Goal: Task Accomplishment & Management: Use online tool/utility

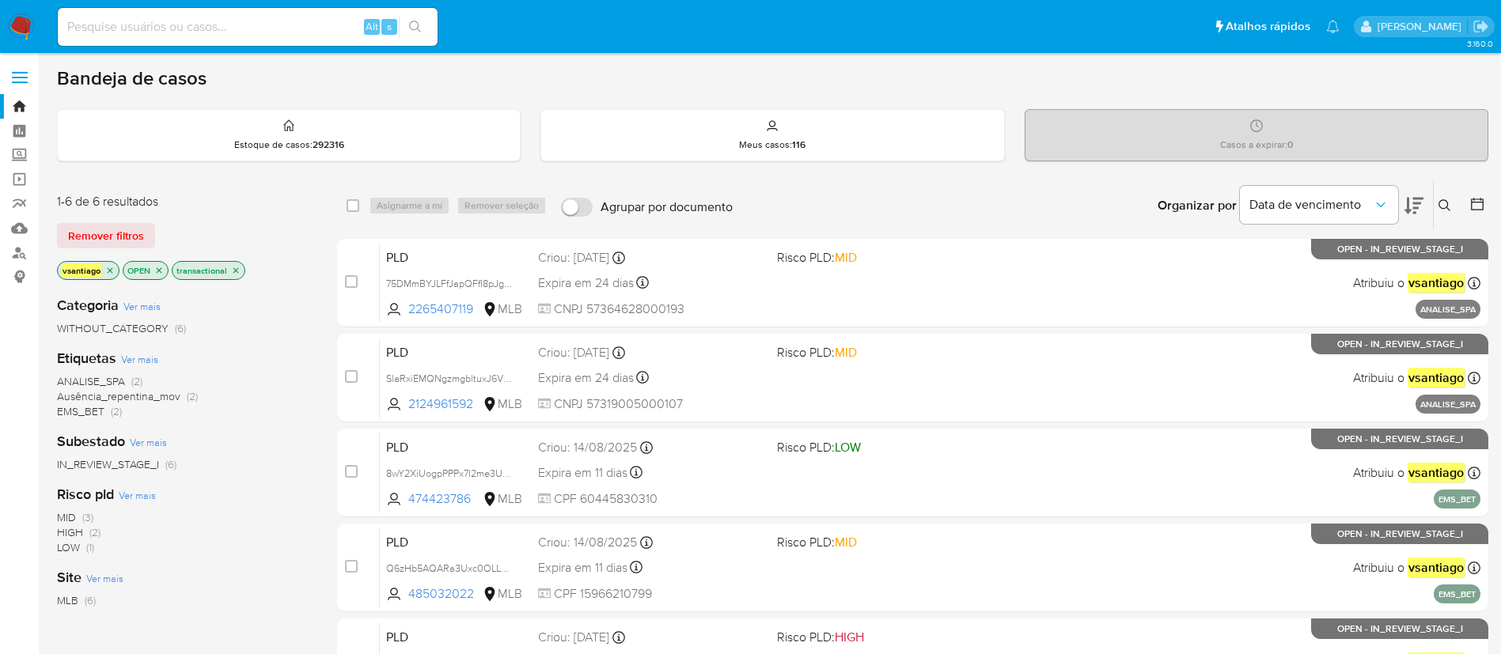
drag, startPoint x: 22, startPoint y: 32, endPoint x: 48, endPoint y: 16, distance: 30.5
click at [22, 32] on img at bounding box center [21, 26] width 27 height 27
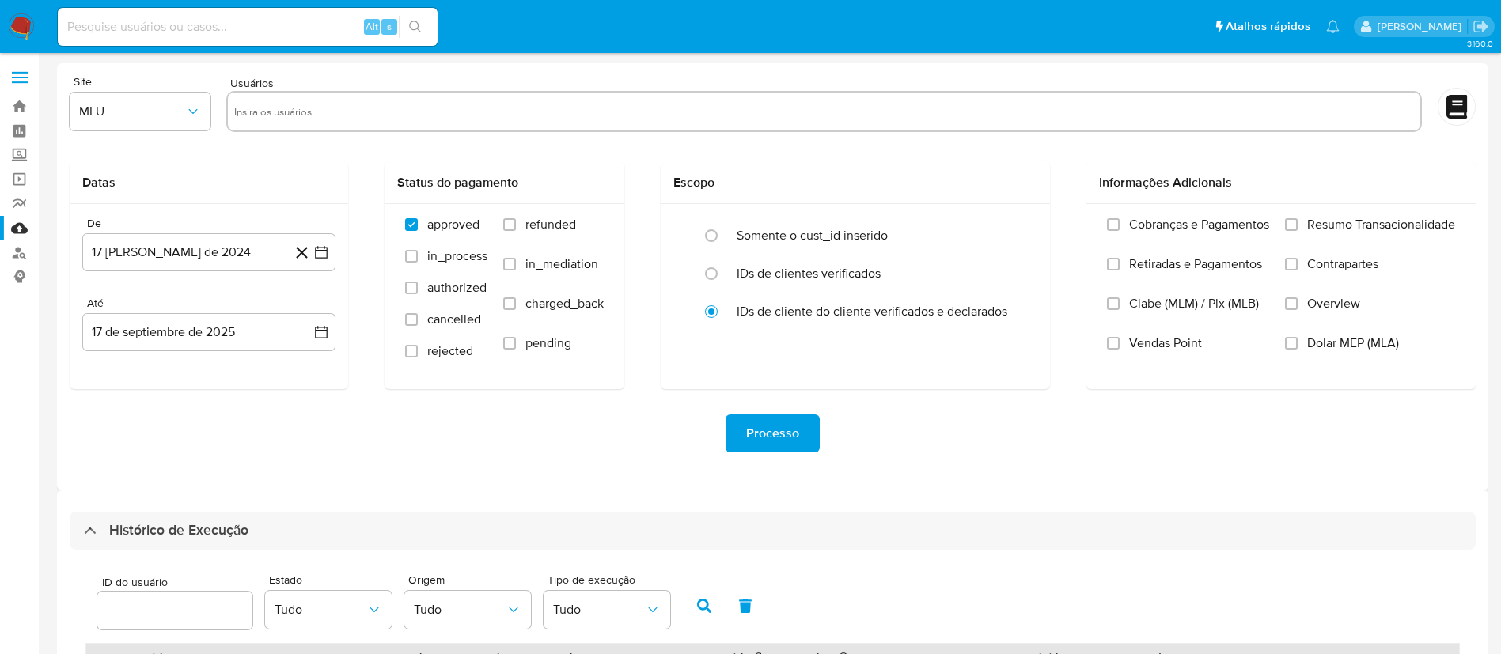
select select "10"
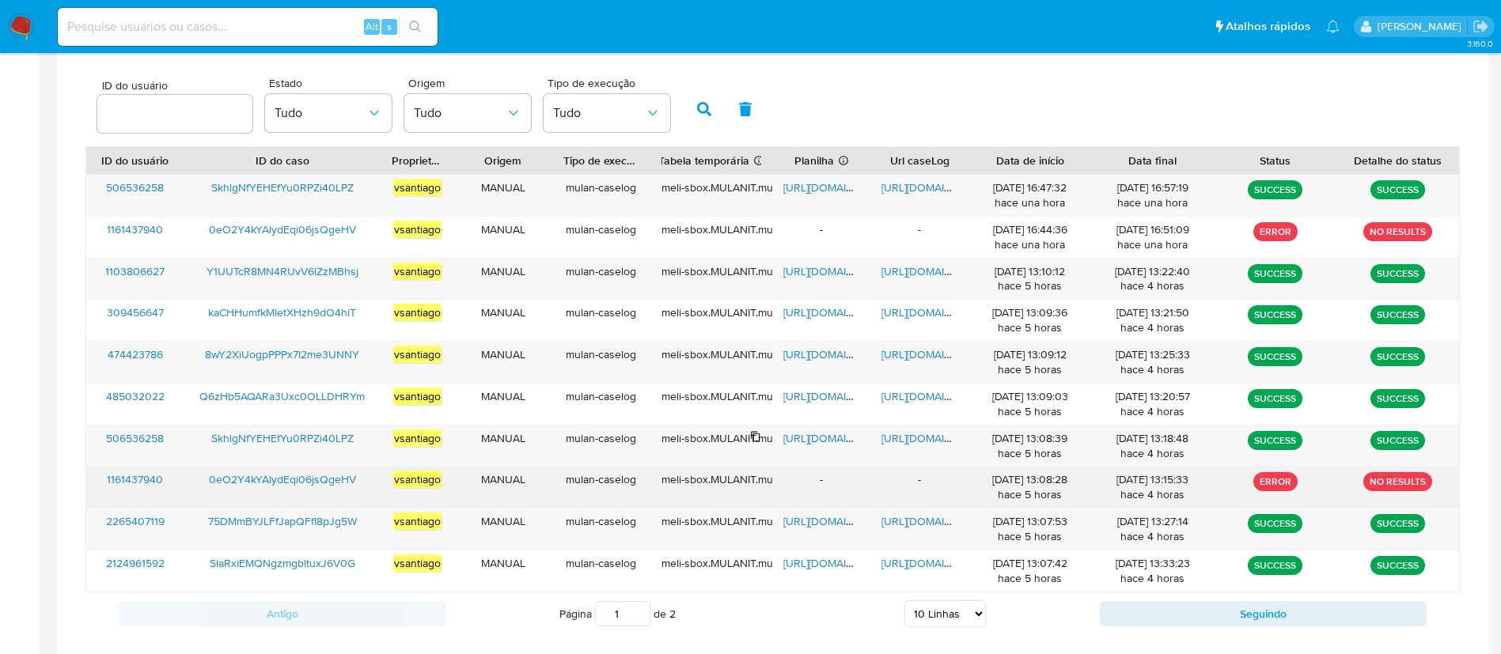
scroll to position [582, 0]
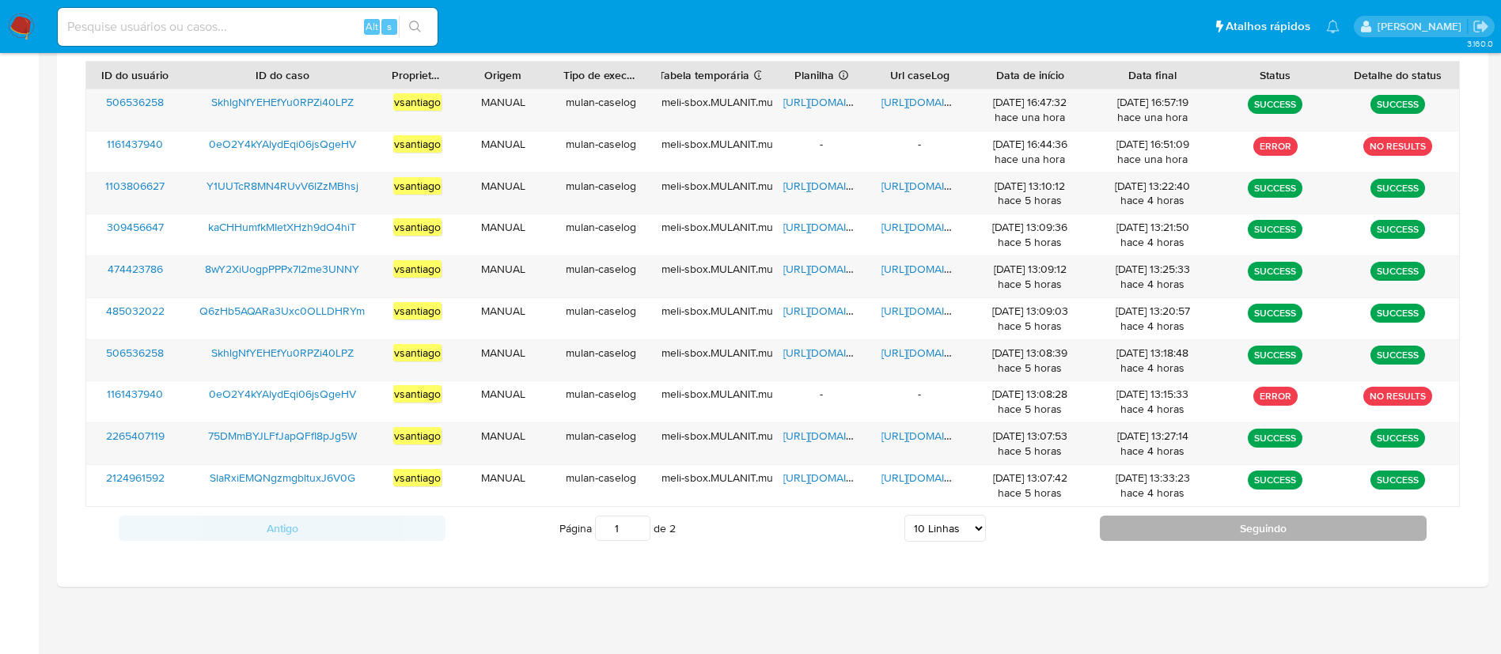
click at [1214, 525] on button "Seguindo" at bounding box center [1263, 528] width 327 height 25
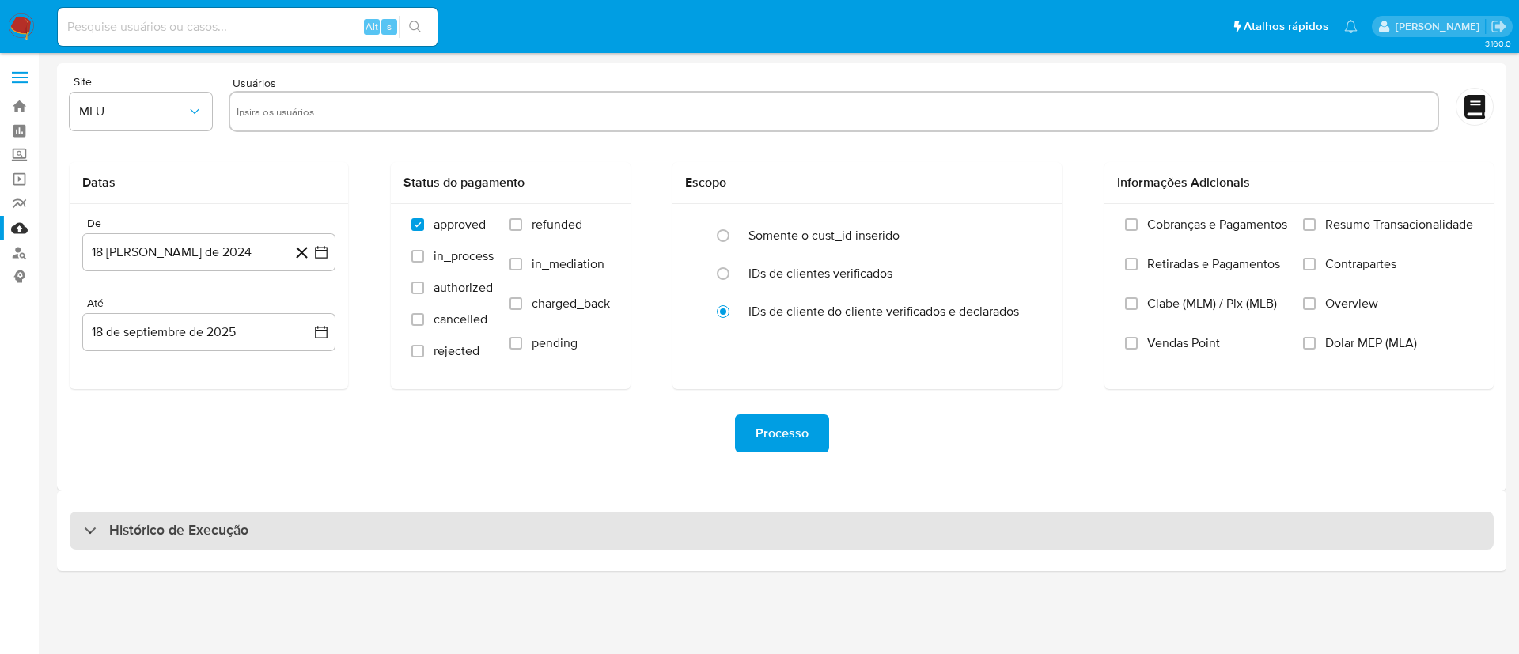
click at [447, 527] on div "Histórico de Execução" at bounding box center [782, 531] width 1424 height 38
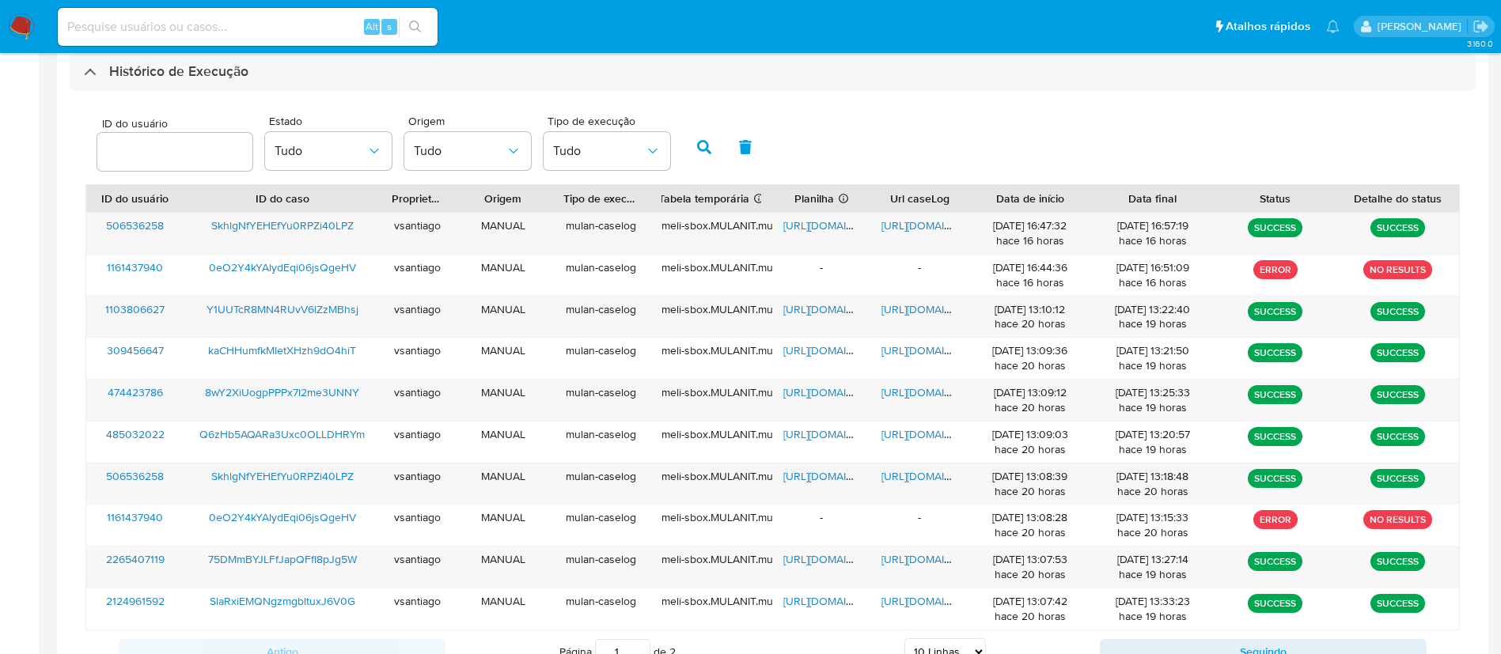
scroll to position [582, 0]
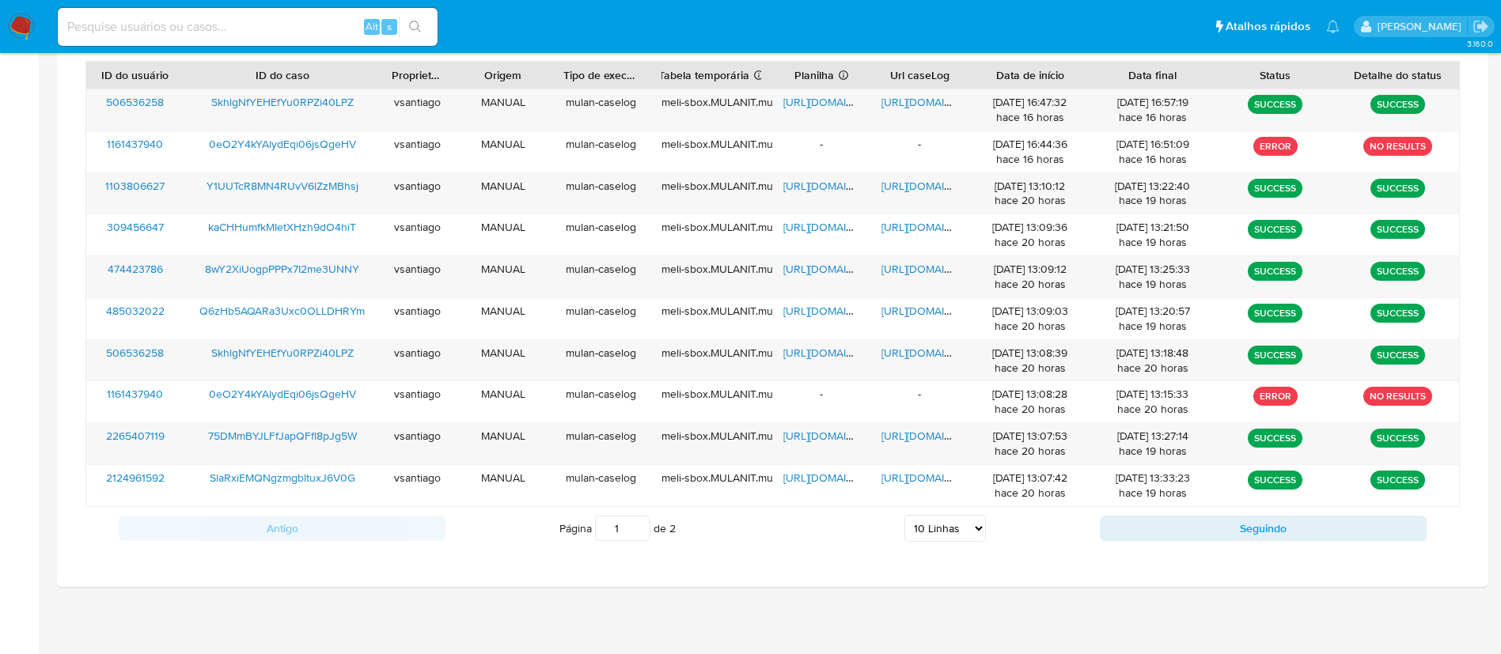
click at [974, 532] on select "5 Linhas 10 Linhas 20 Linhas 25 Linhas 50 Linhas 100 Linhas" at bounding box center [944, 528] width 81 height 27
select select "100"
click at [904, 515] on select "5 Linhas 10 Linhas 20 Linhas 25 Linhas 50 Linhas 100 Linhas" at bounding box center [944, 528] width 81 height 27
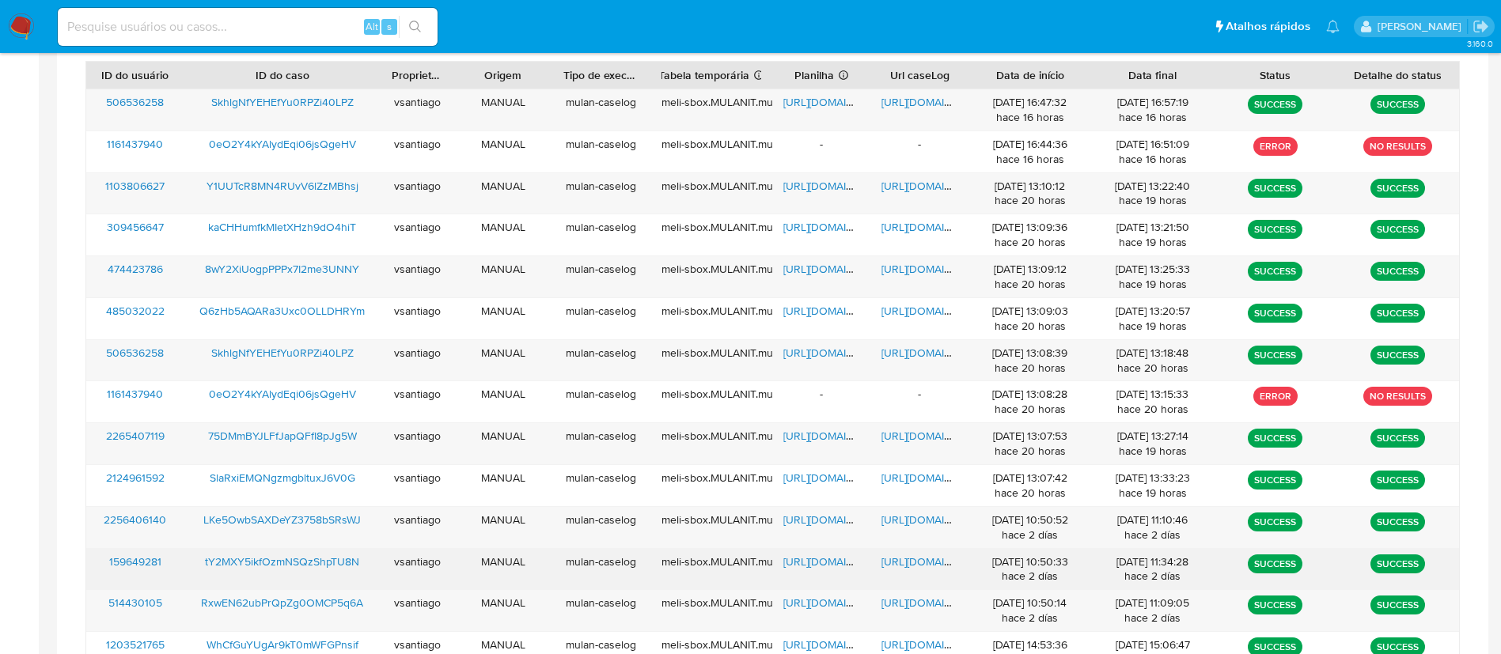
click at [327, 562] on span "tY2MXY5ikfOzmNSQzShpTU8N" at bounding box center [282, 562] width 154 height 16
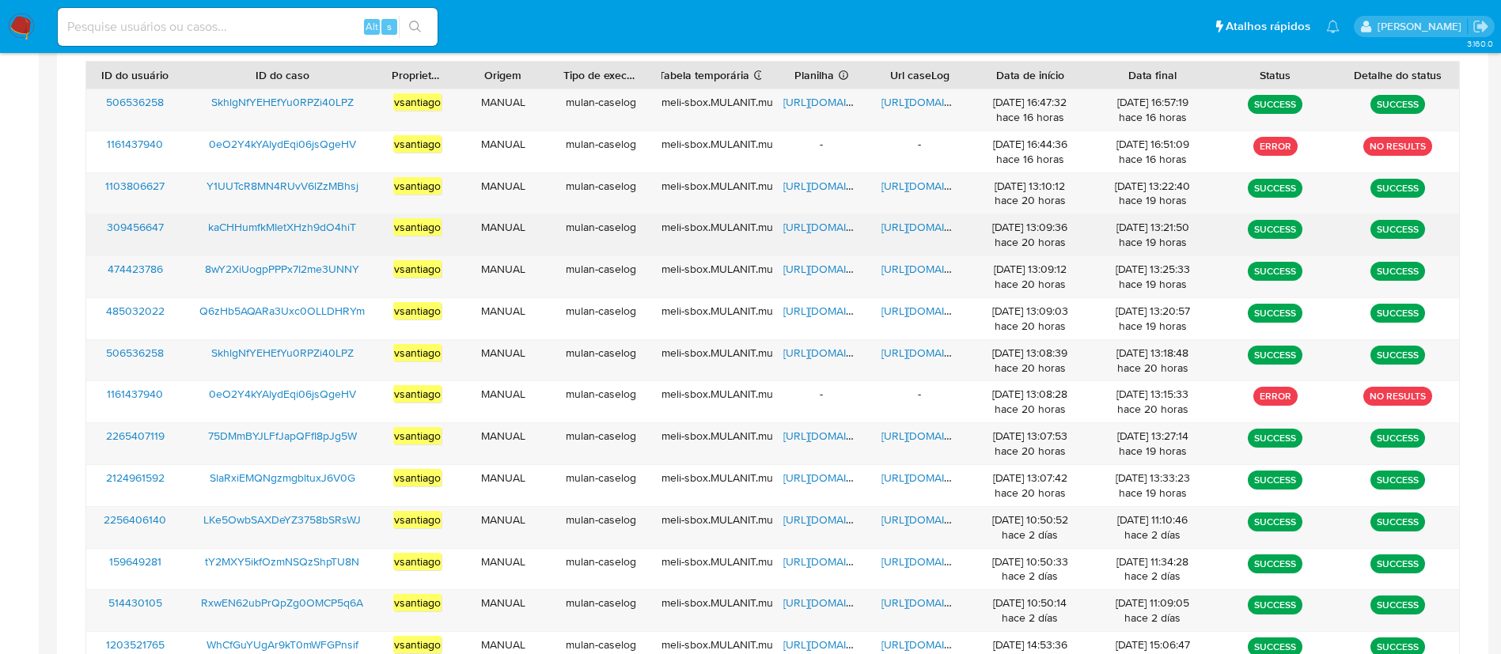
click at [301, 231] on span "kaCHHumfkMIetXHzh9dO4hiT" at bounding box center [282, 227] width 148 height 16
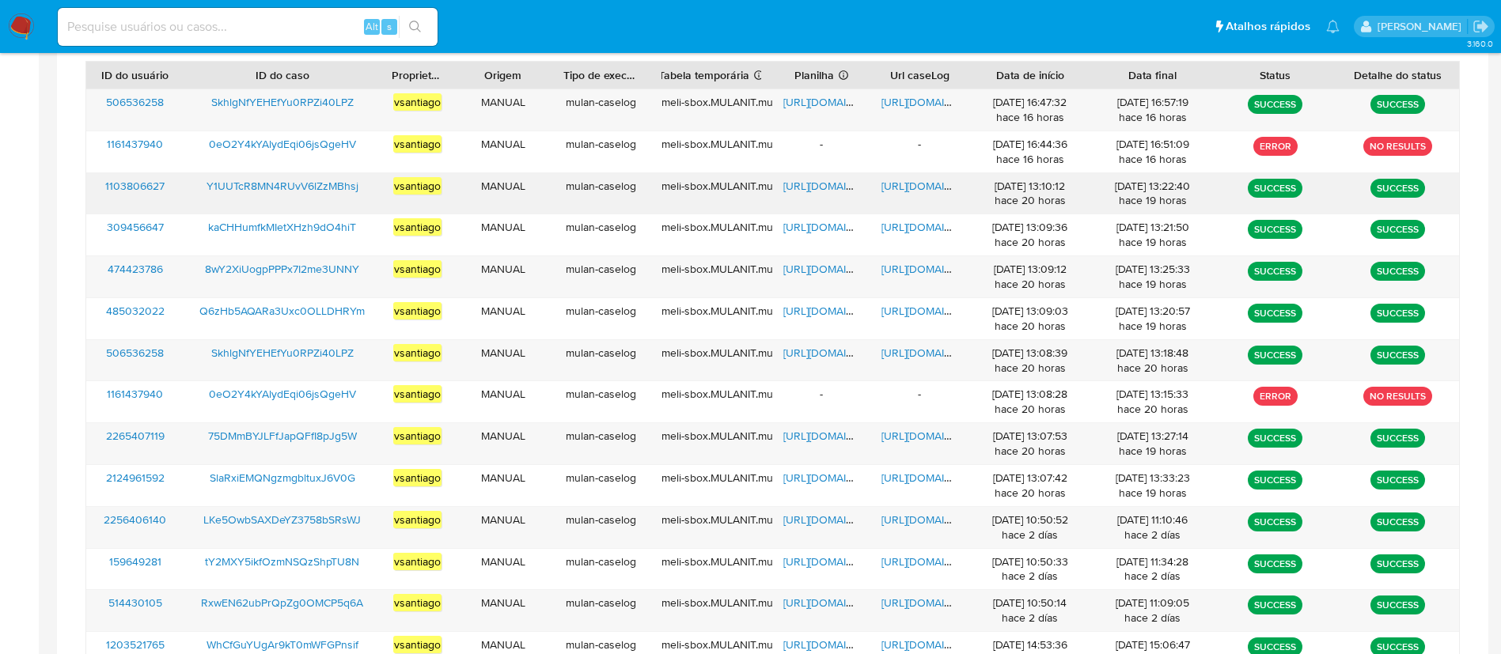
click at [312, 188] on span "Y1UUTcR8MN4RUvV6lZzMBhsj" at bounding box center [282, 186] width 152 height 16
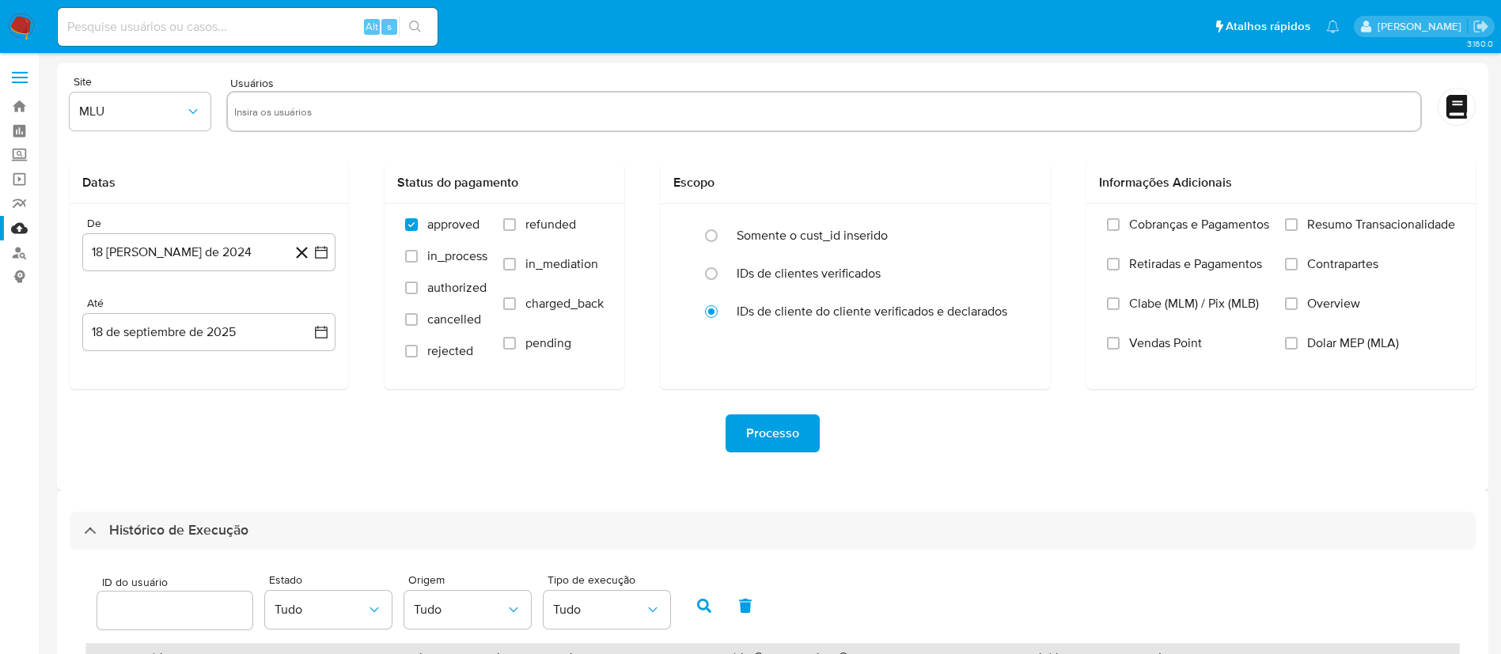
drag, startPoint x: 27, startPoint y: 24, endPoint x: 37, endPoint y: 16, distance: 13.0
click at [27, 24] on img at bounding box center [21, 26] width 27 height 27
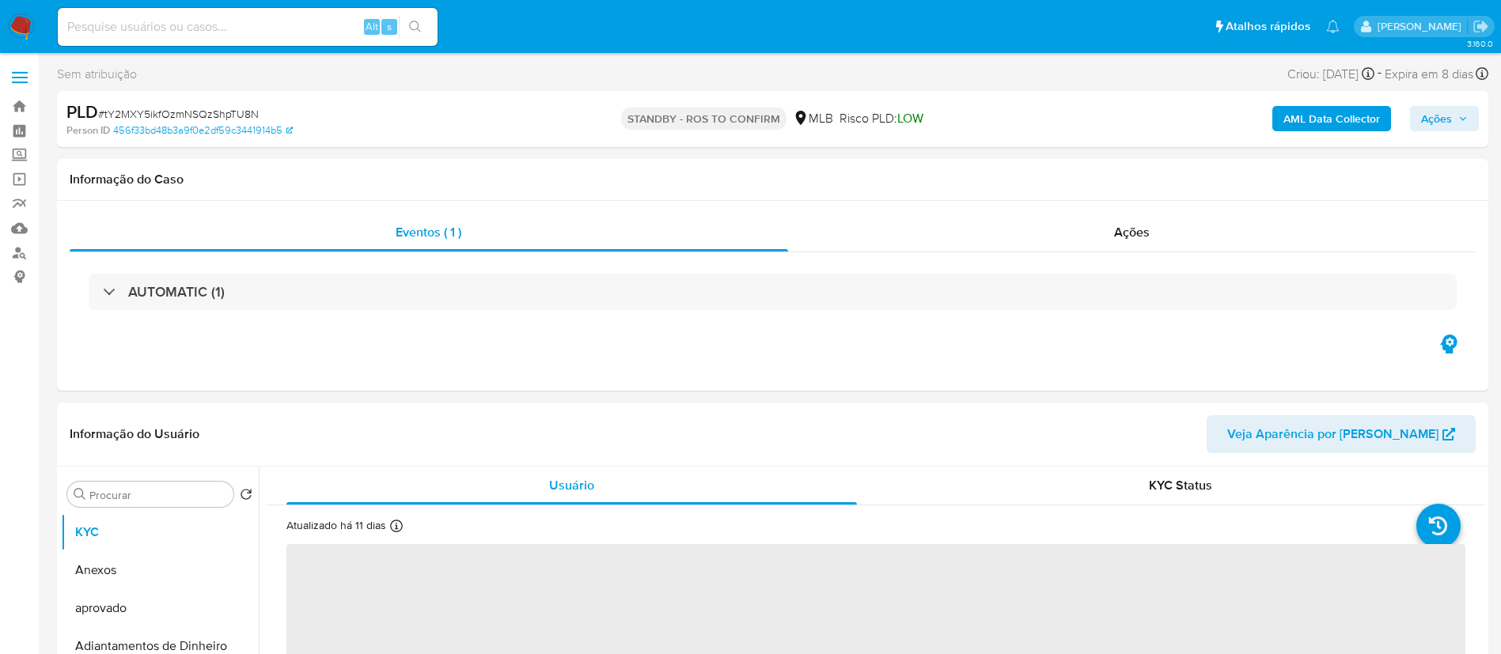
select select "10"
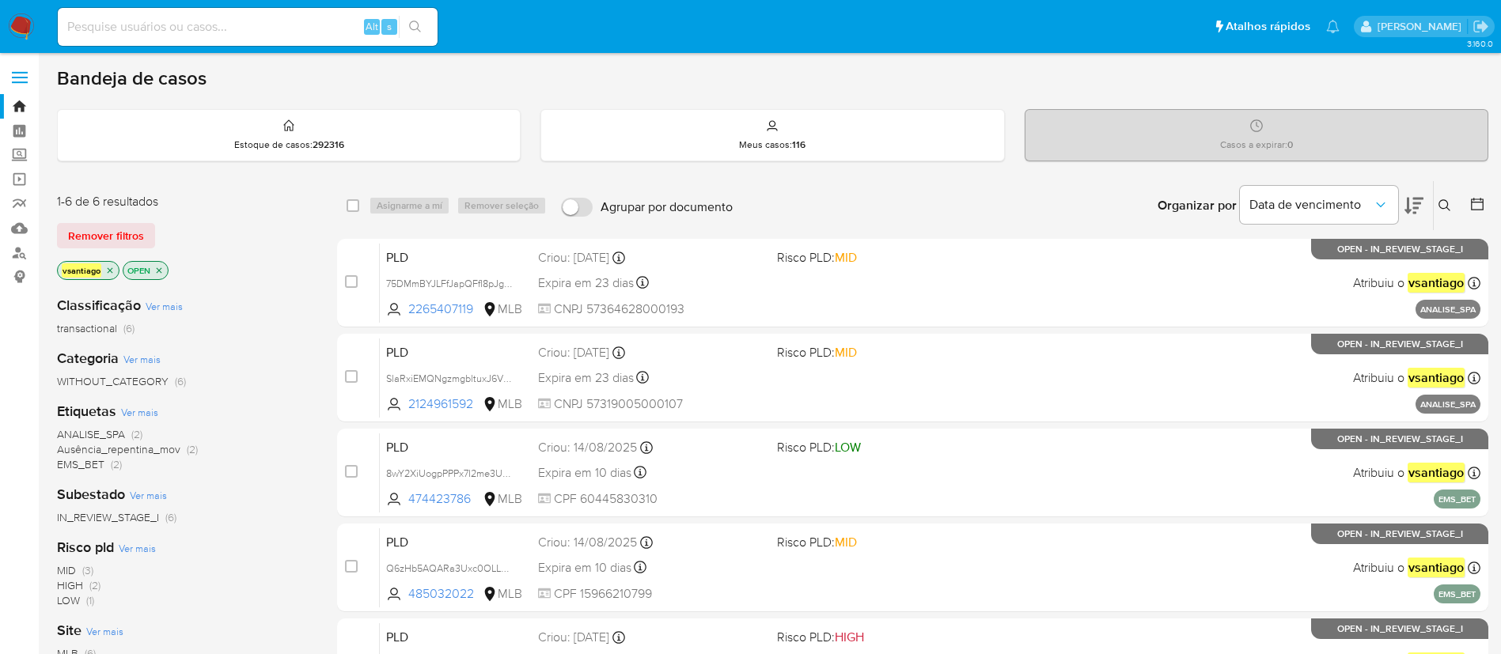
click at [27, 21] on img at bounding box center [21, 26] width 27 height 27
click at [233, 36] on div "Alt s" at bounding box center [248, 27] width 380 height 38
click at [244, 19] on input at bounding box center [248, 27] width 380 height 21
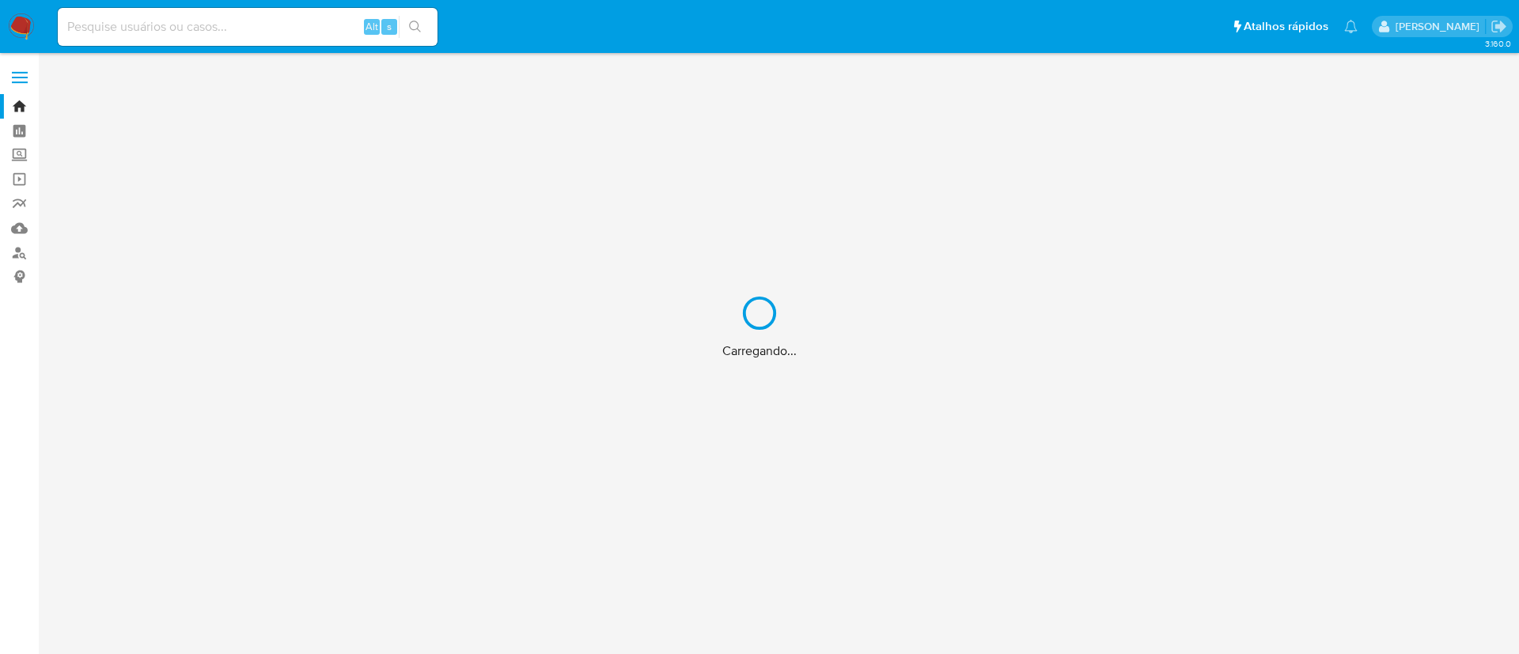
click at [21, 229] on div "Carregando..." at bounding box center [759, 327] width 1519 height 654
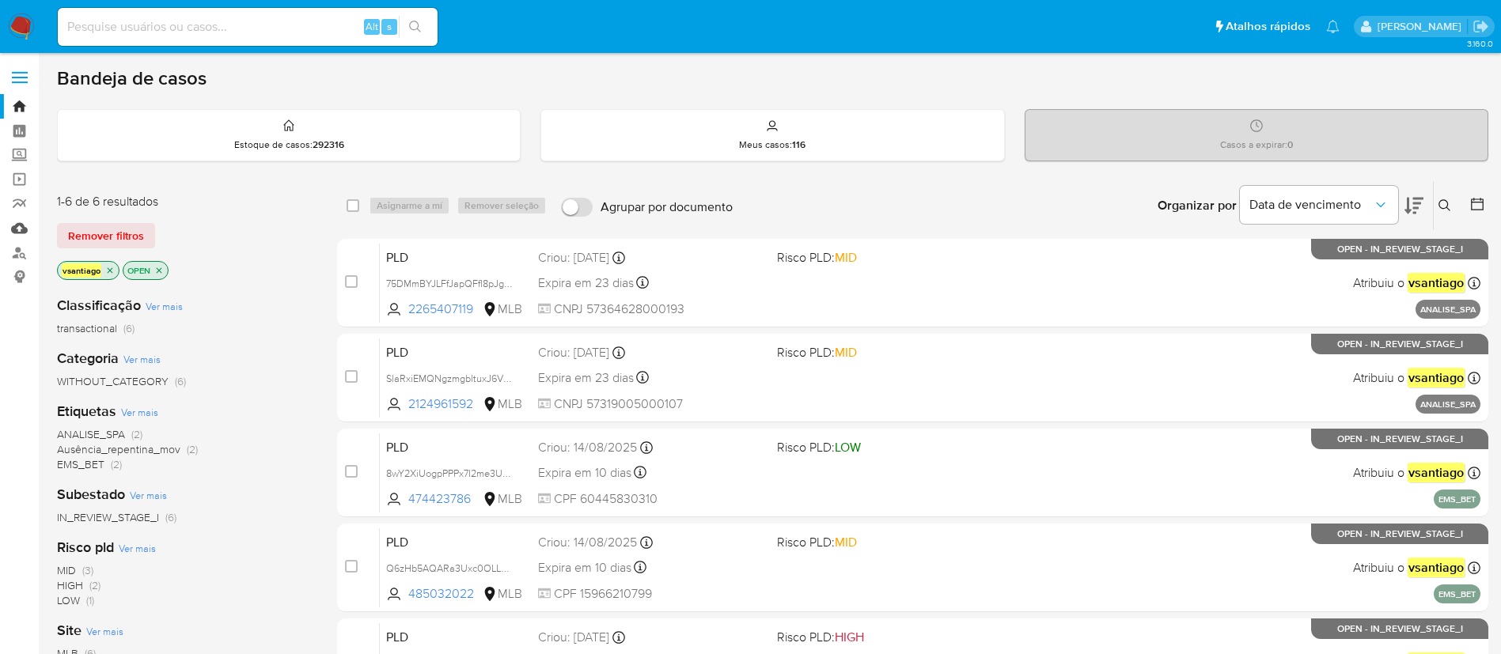
click at [22, 232] on link "Mulan" at bounding box center [94, 228] width 188 height 25
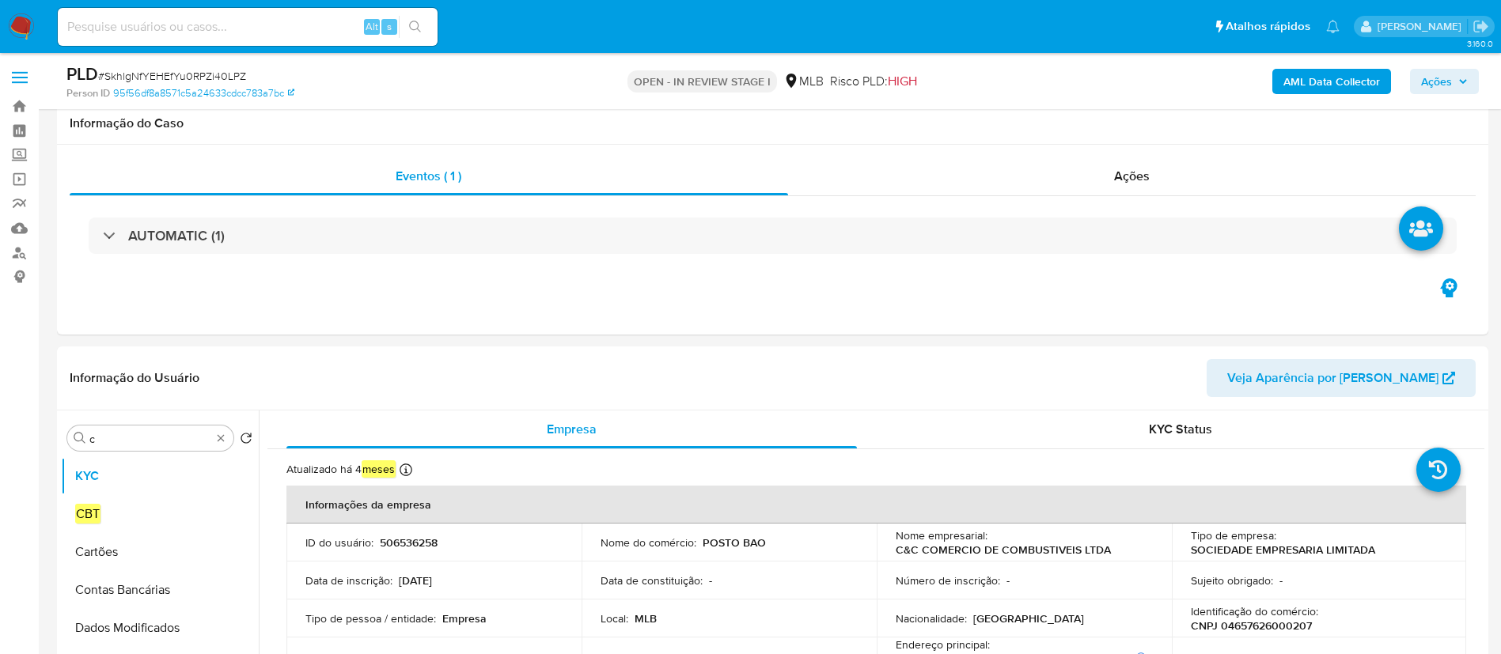
select select "10"
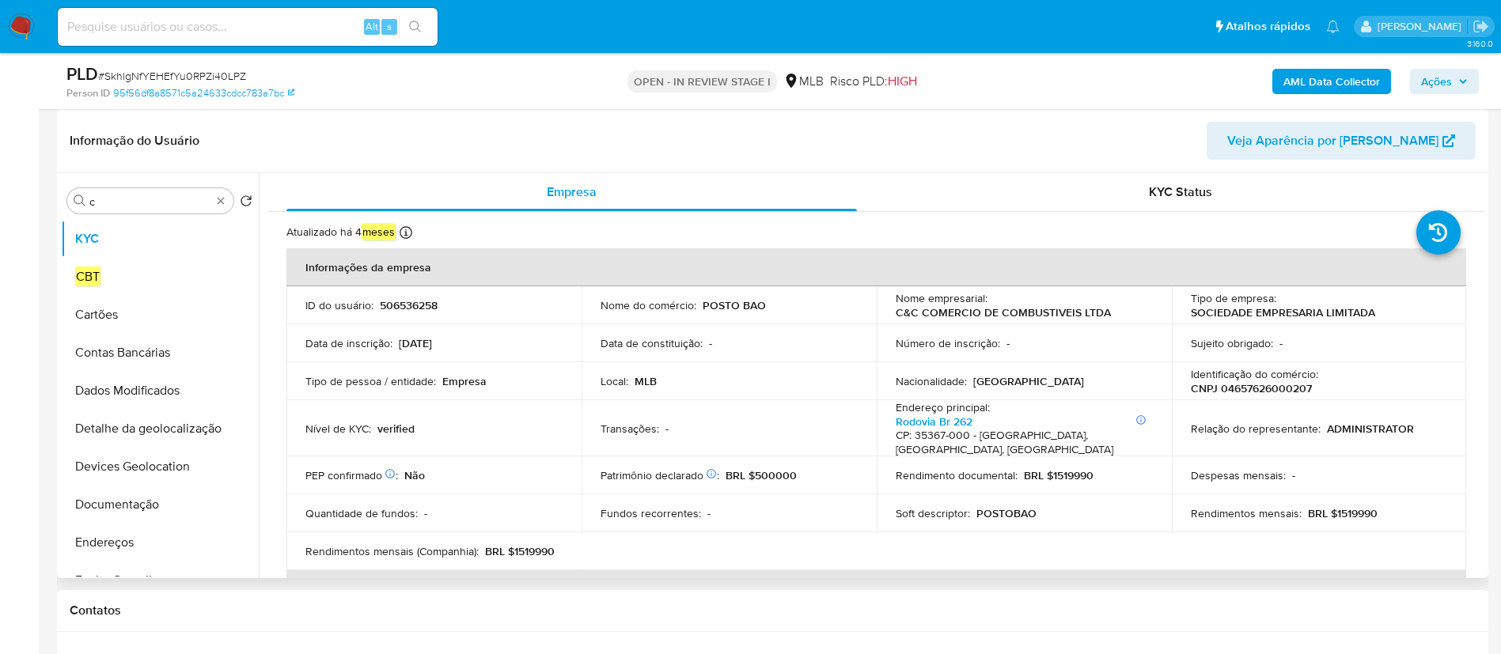
click at [965, 150] on header "Informação do Usuário Veja Aparência por [PERSON_NAME]" at bounding box center [773, 141] width 1406 height 38
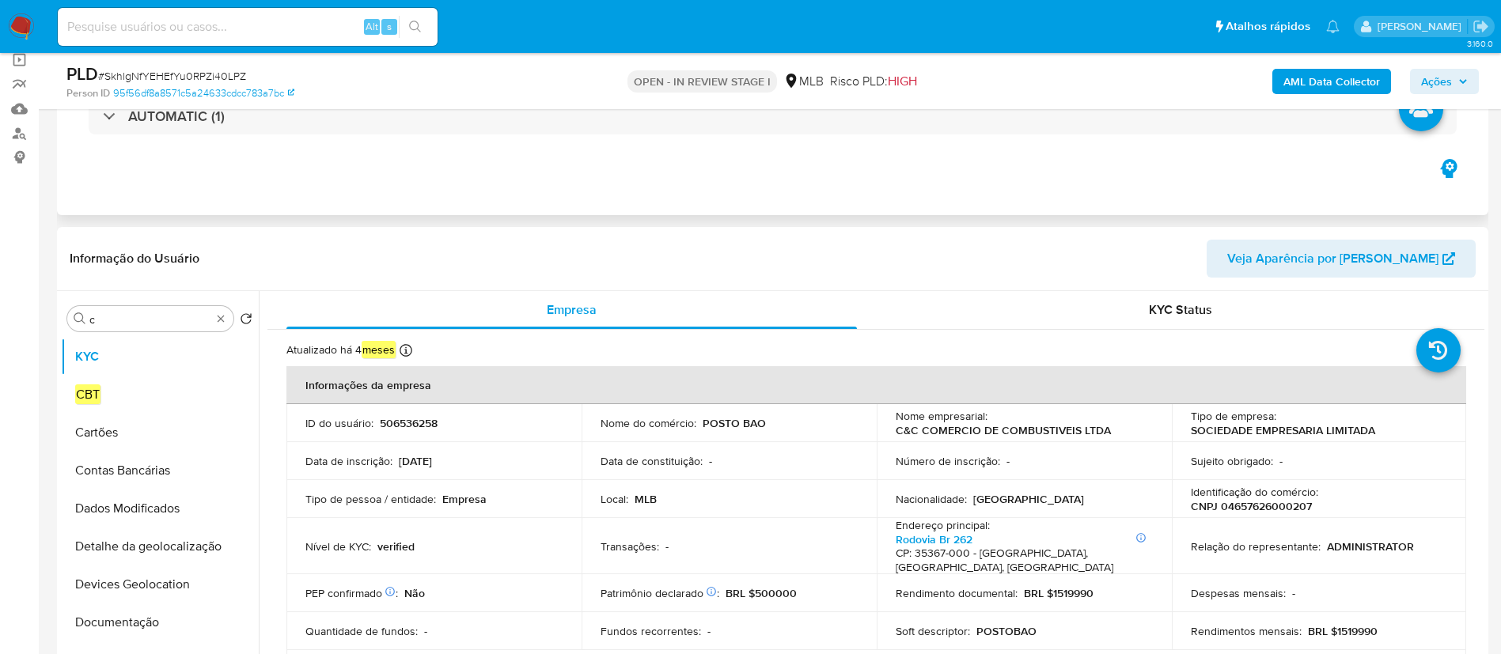
scroll to position [119, 0]
click at [1306, 83] on b "AML Data Collector" at bounding box center [1331, 81] width 97 height 25
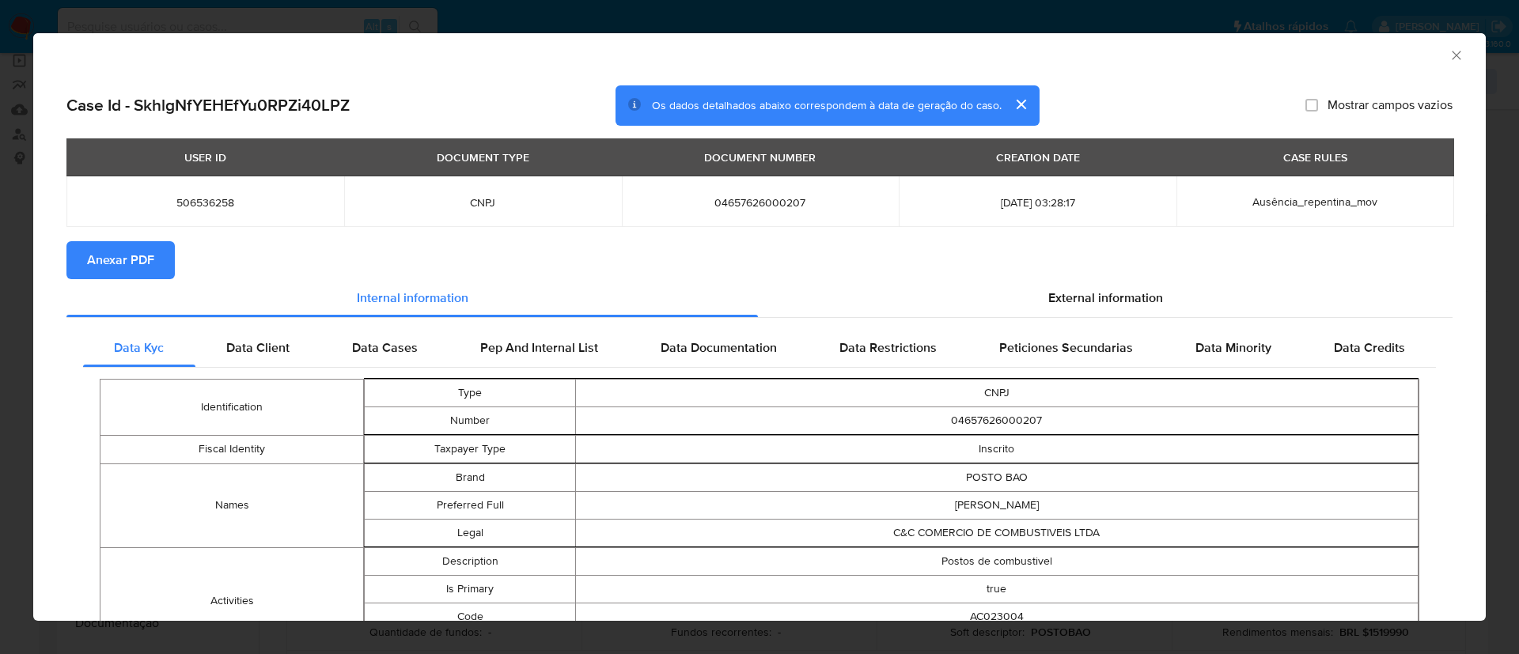
click at [1448, 59] on icon "Fechar a janela" at bounding box center [1456, 55] width 16 height 16
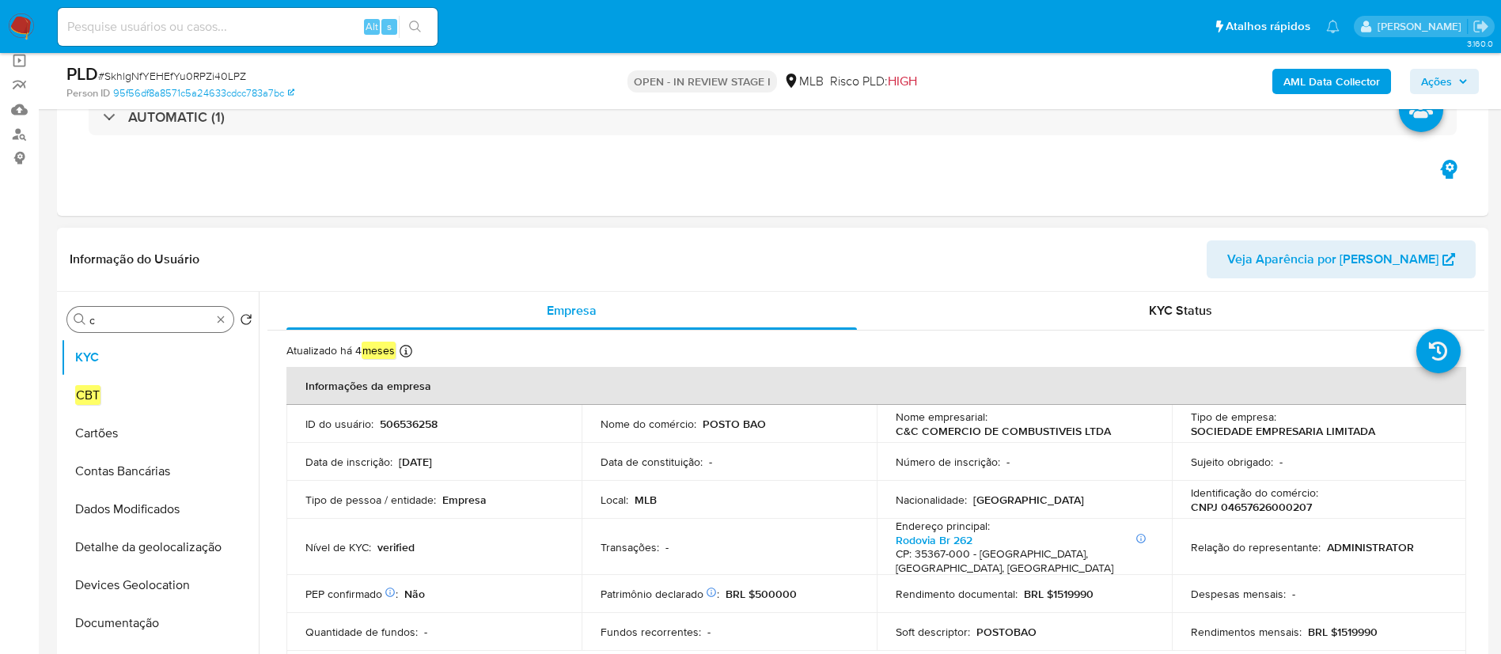
click at [122, 312] on div "Procurar c" at bounding box center [150, 319] width 166 height 25
click at [128, 324] on input "c" at bounding box center [150, 320] width 122 height 14
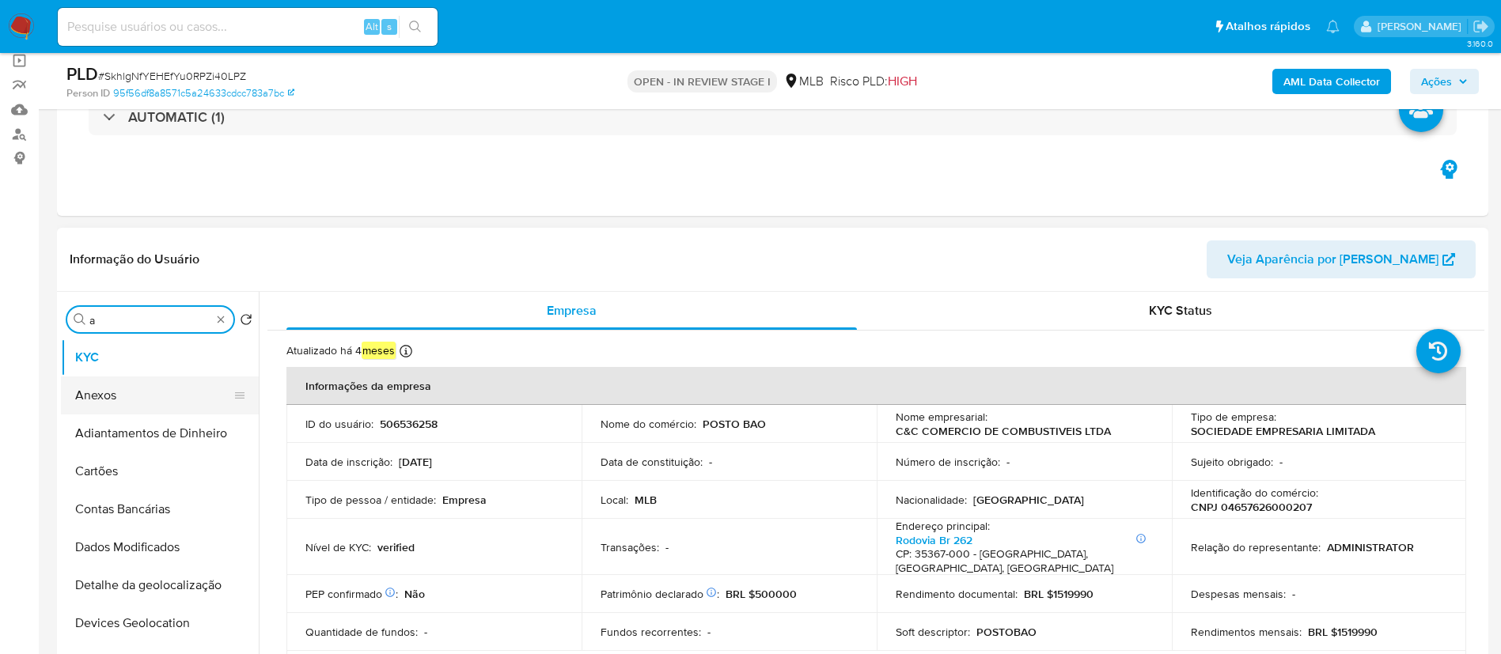
type input "a"
click at [121, 403] on button "Anexos" at bounding box center [153, 396] width 185 height 38
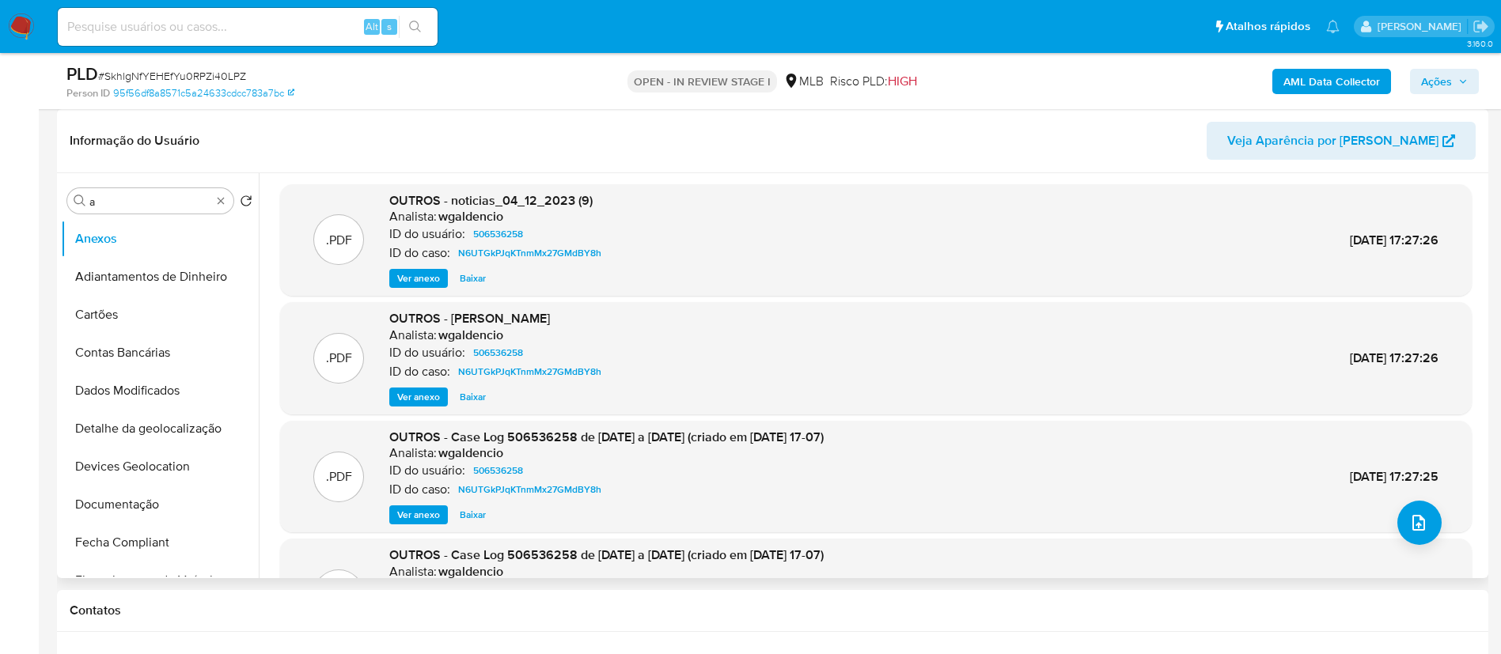
scroll to position [0, 0]
click at [756, 173] on div ".PDF OUTROS - noticias_04_12_2023 (9) Analista: wgaldencio ID do usuário: 50653…" at bounding box center [871, 375] width 1225 height 405
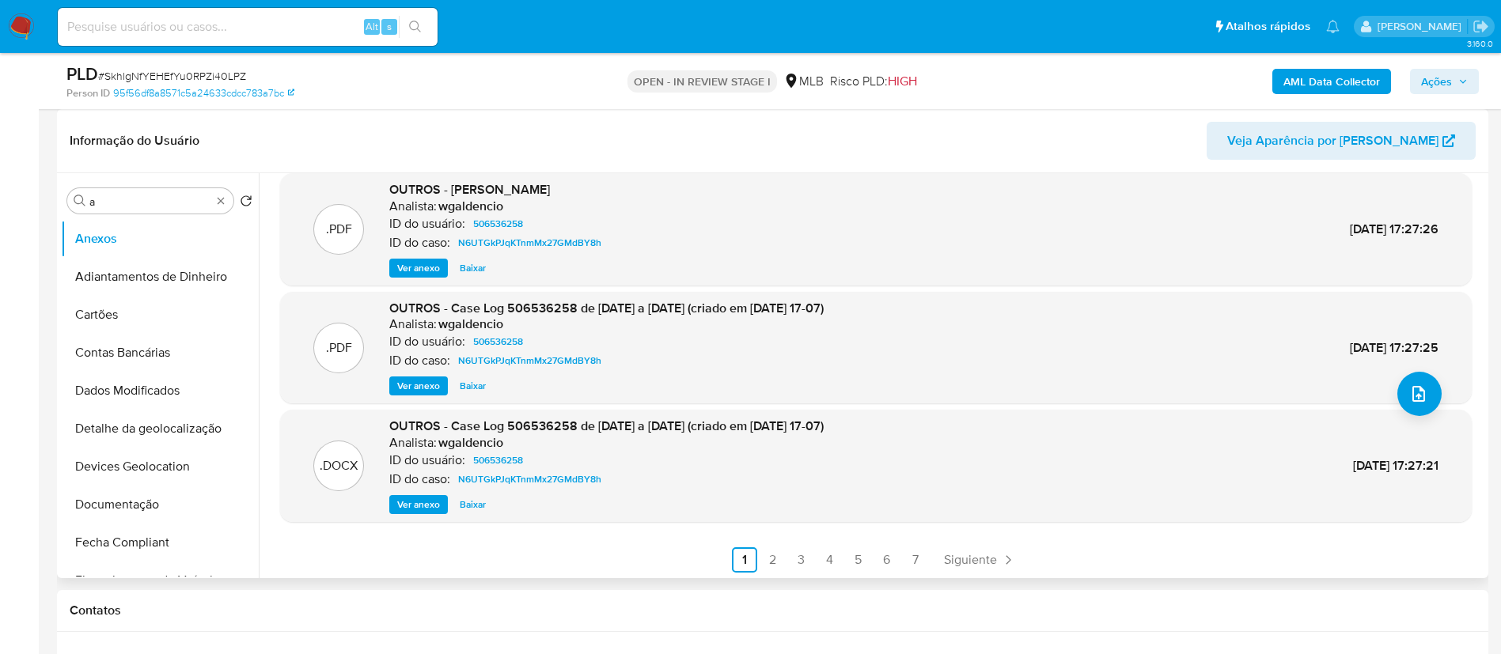
scroll to position [133, 0]
click at [761, 558] on link "2" at bounding box center [772, 557] width 25 height 25
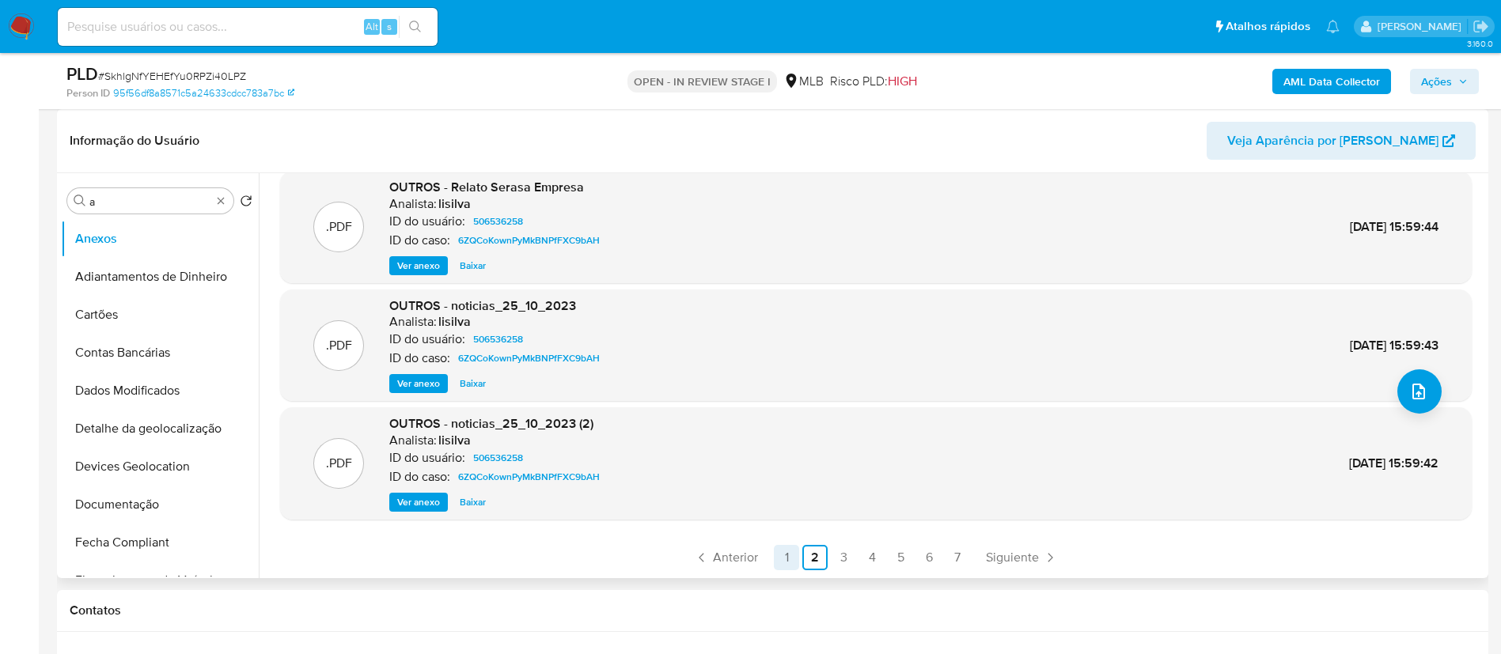
click at [783, 553] on link "1" at bounding box center [786, 557] width 25 height 25
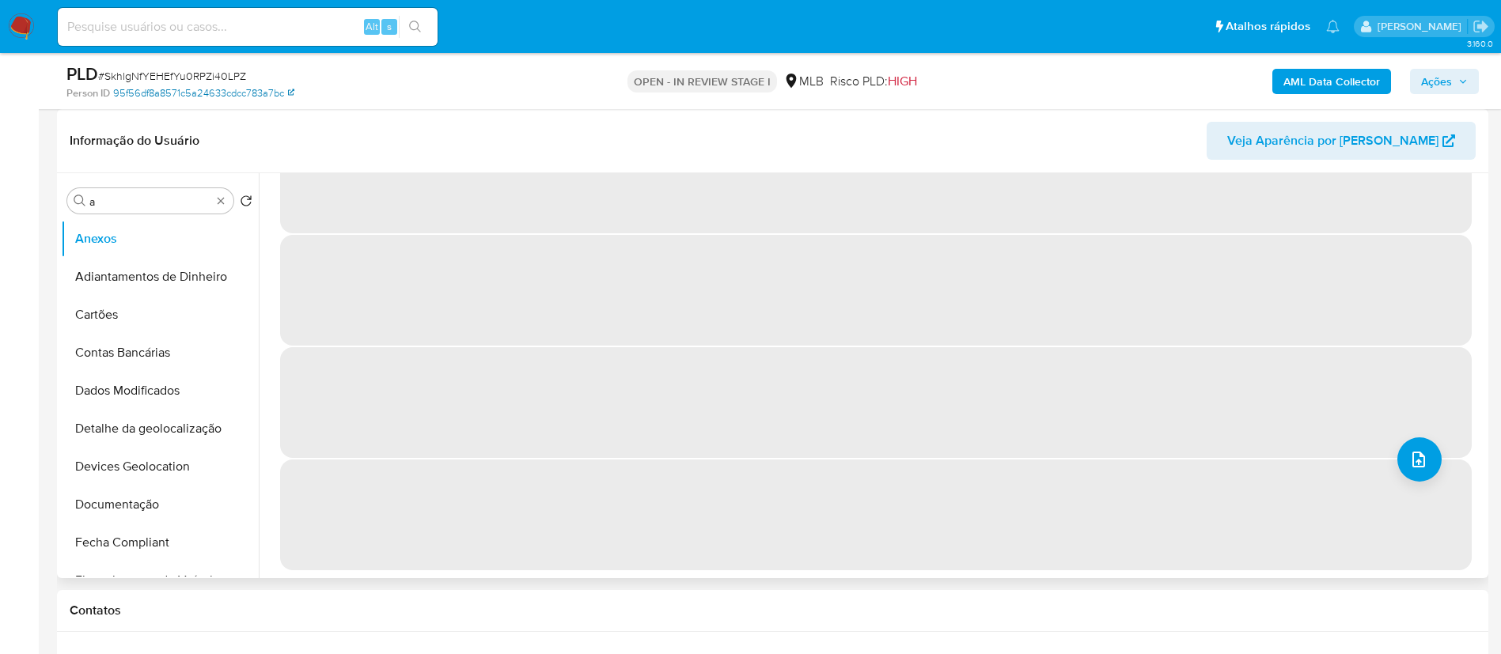
scroll to position [0, 0]
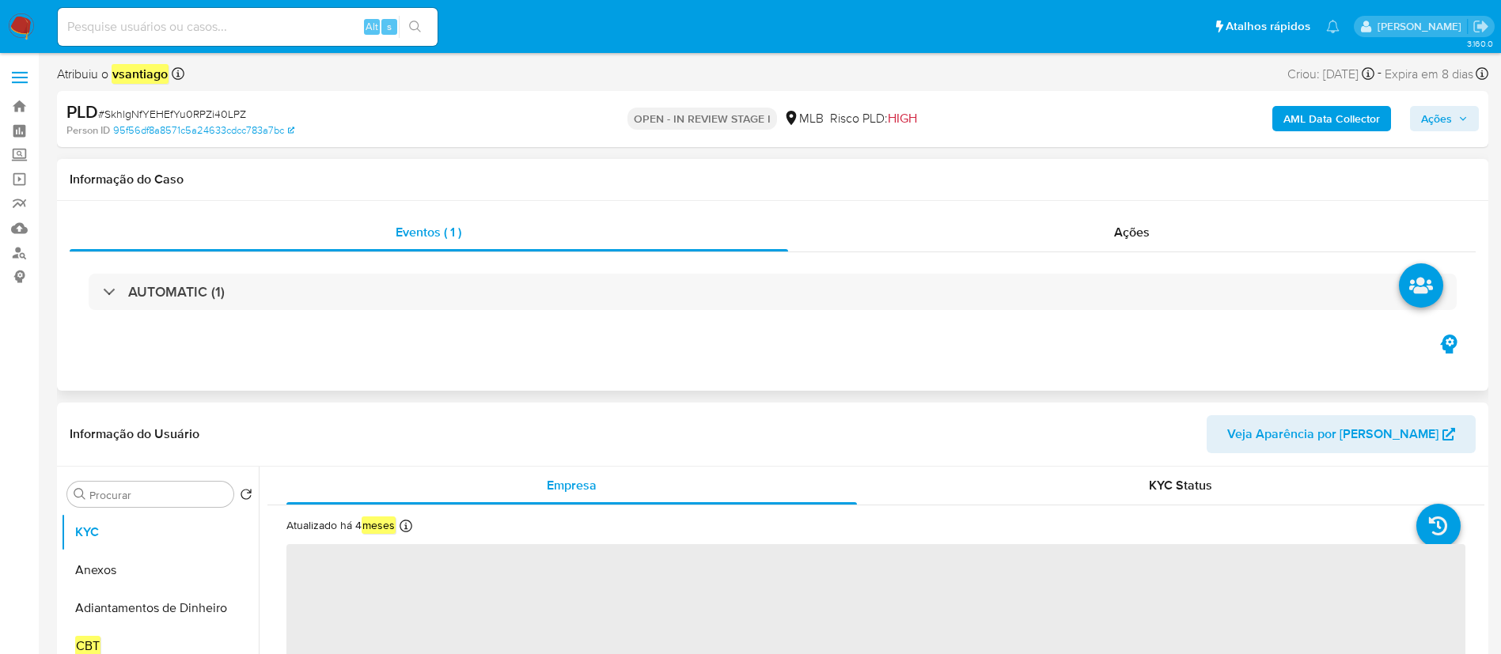
select select "10"
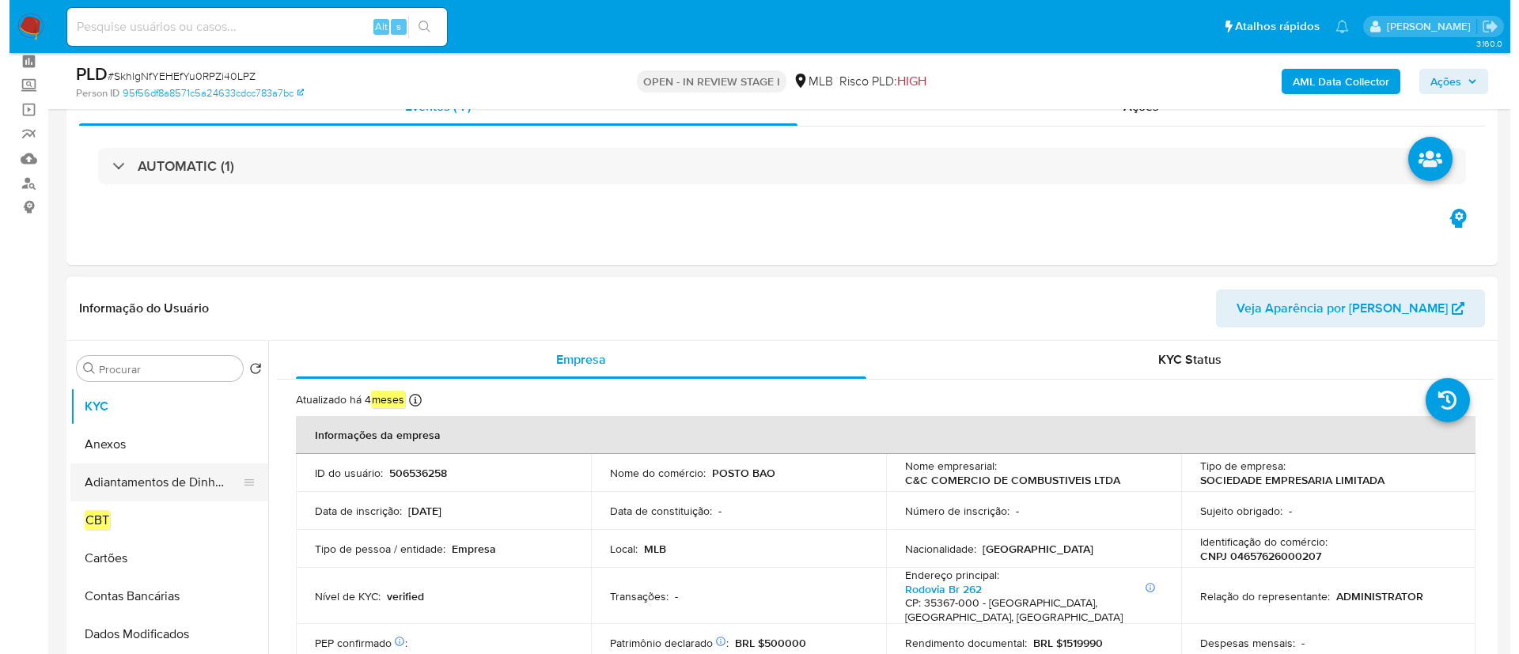
scroll to position [119, 0]
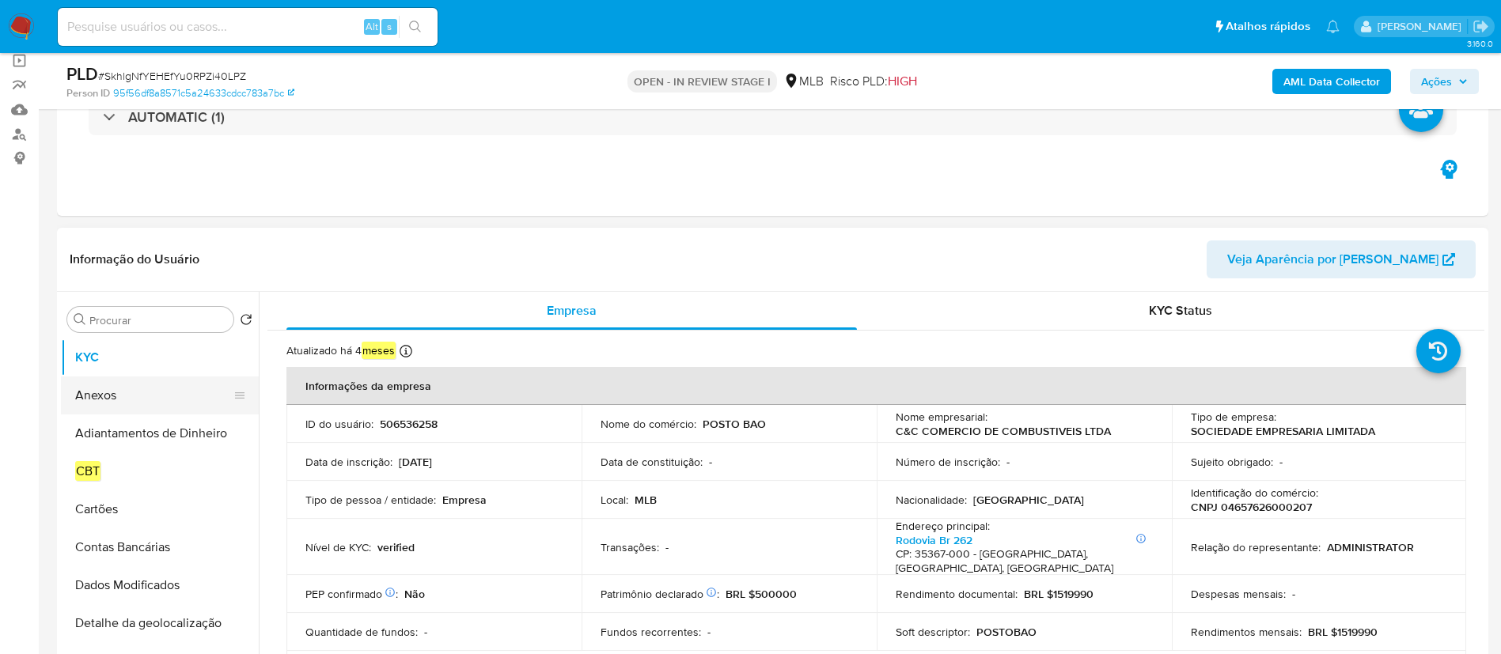
click at [130, 399] on button "Anexos" at bounding box center [153, 396] width 185 height 38
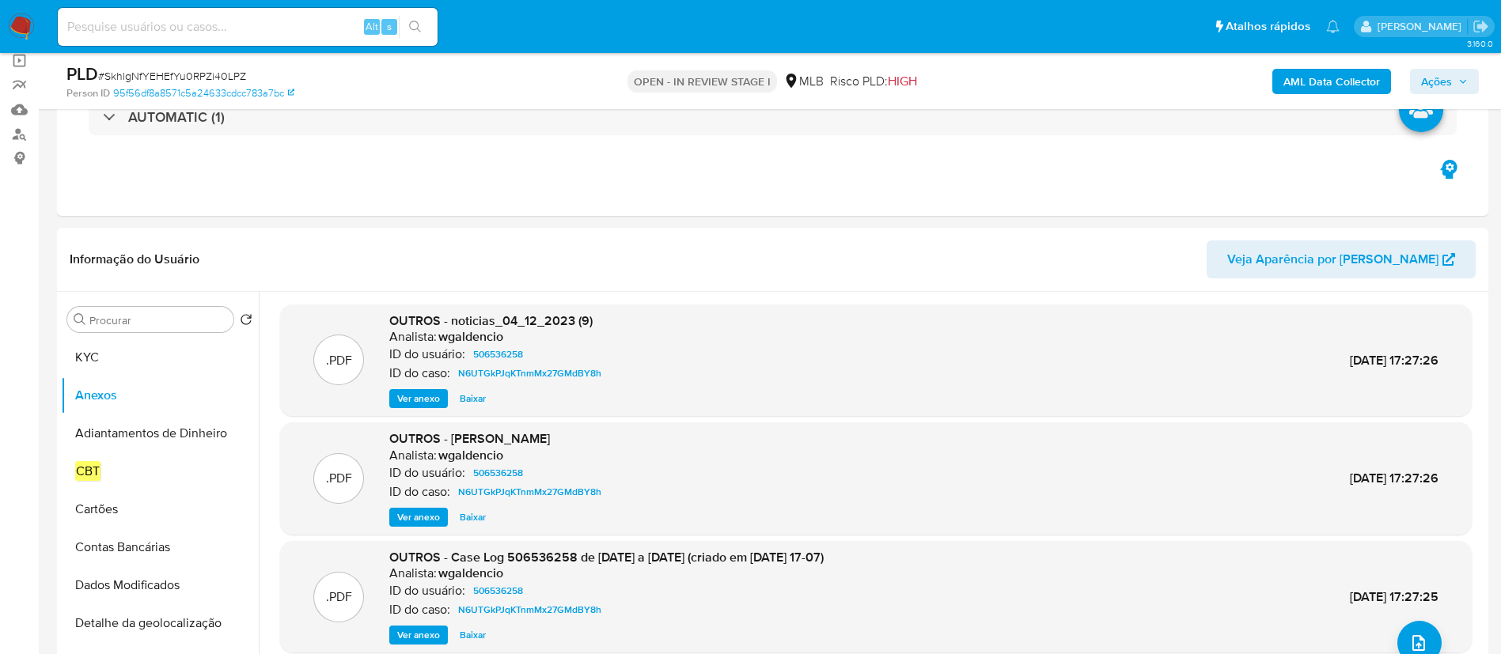
click at [1318, 88] on b "AML Data Collector" at bounding box center [1331, 81] width 97 height 25
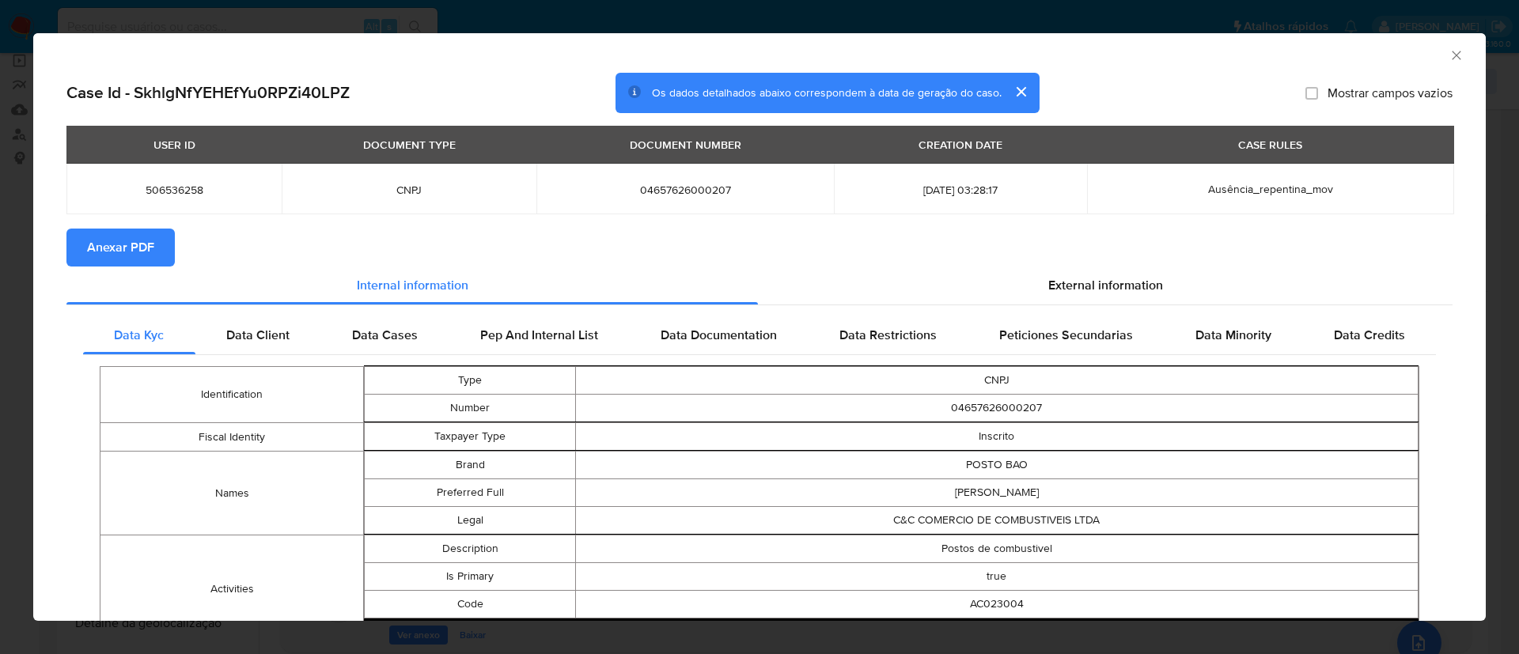
click at [115, 252] on span "Anexar PDF" at bounding box center [120, 247] width 67 height 35
click at [1452, 55] on icon "Fechar a janela" at bounding box center [1456, 55] width 9 height 9
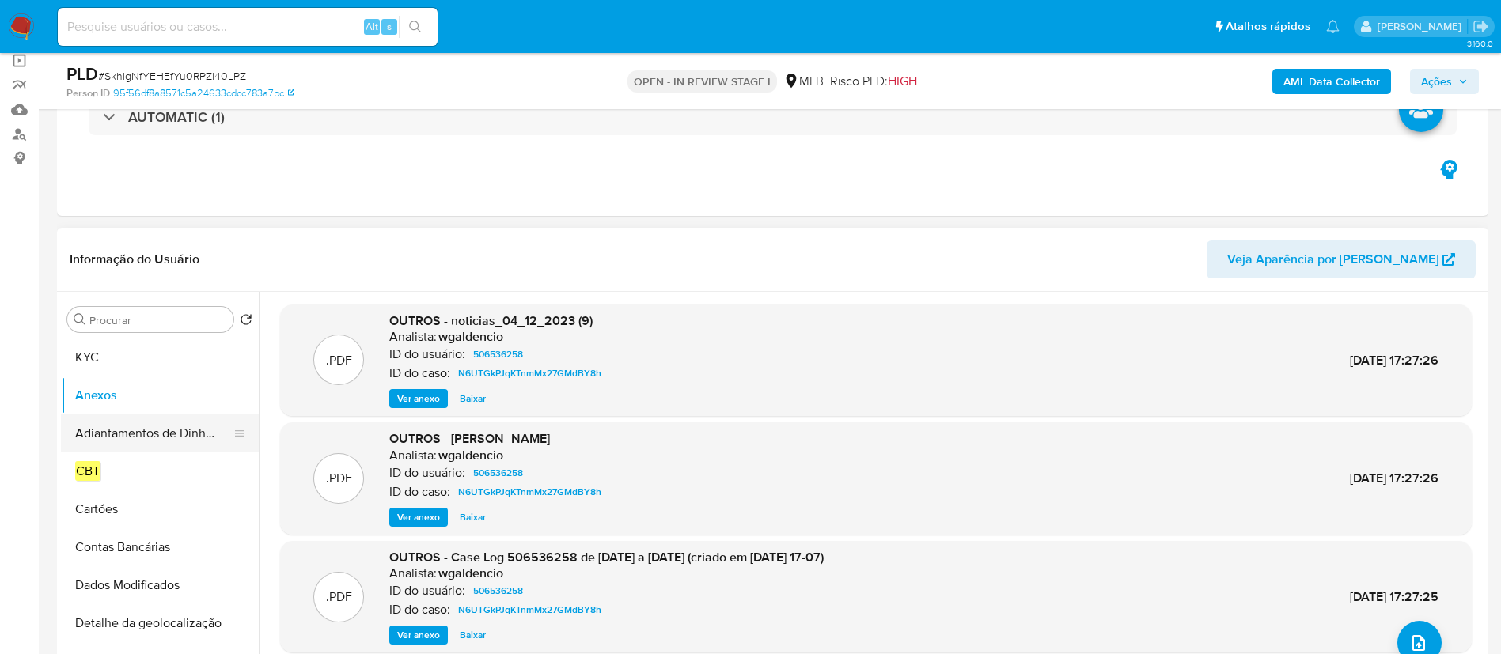
click at [98, 439] on button "Adiantamentos de Dinheiro" at bounding box center [153, 434] width 185 height 38
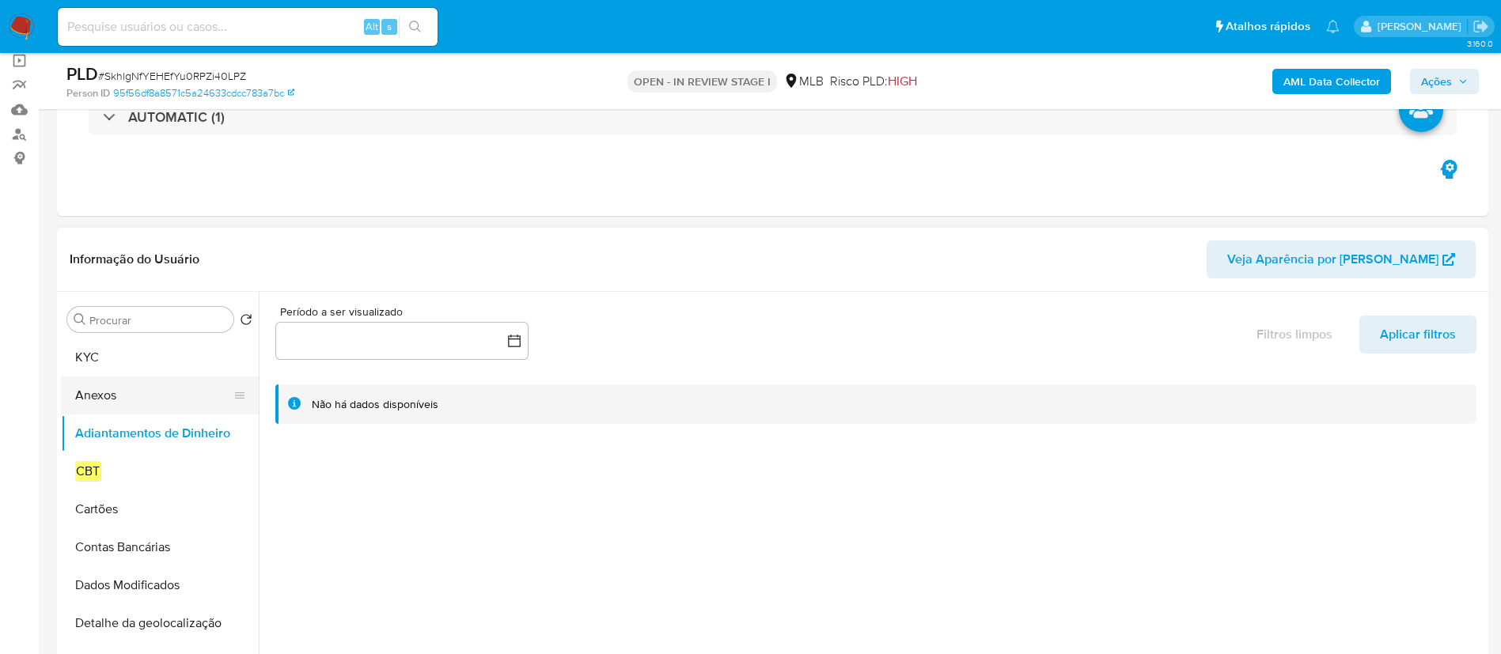
click at [93, 396] on button "Anexos" at bounding box center [153, 396] width 185 height 38
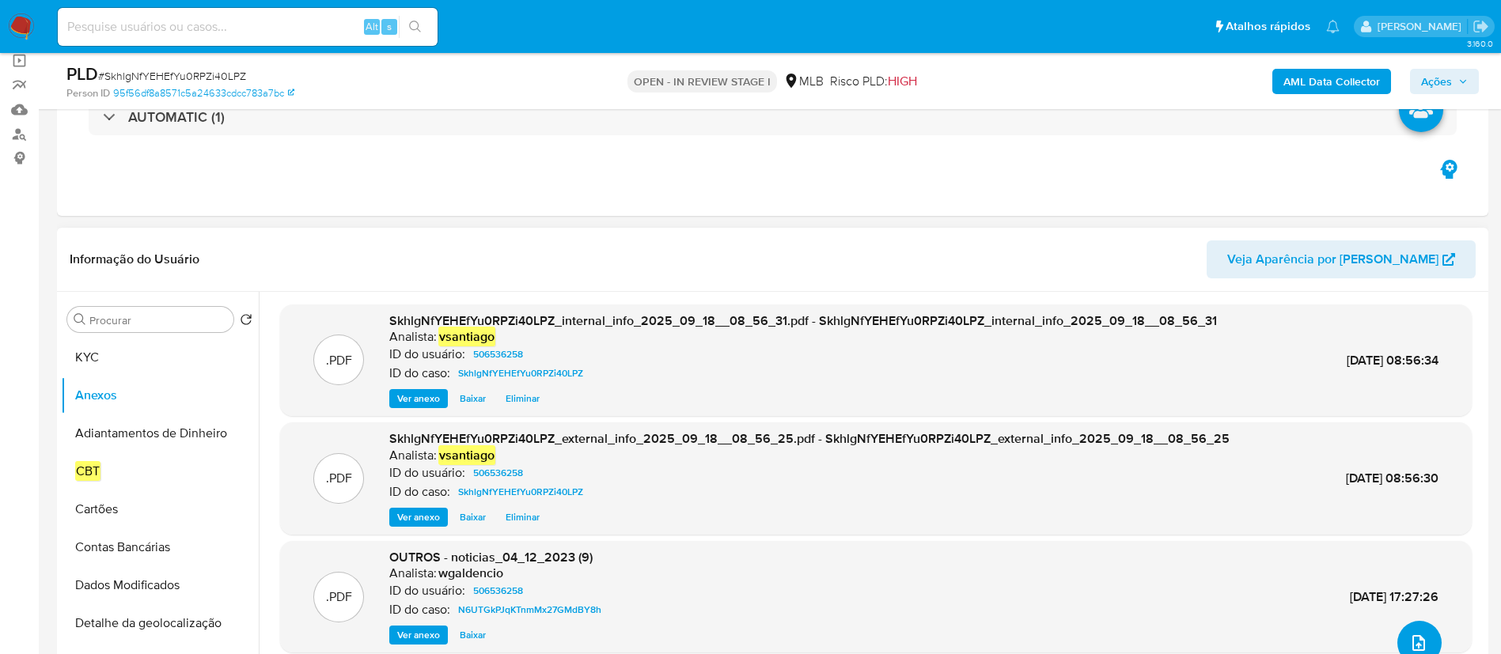
click at [1431, 642] on button "upload-file" at bounding box center [1419, 643] width 44 height 44
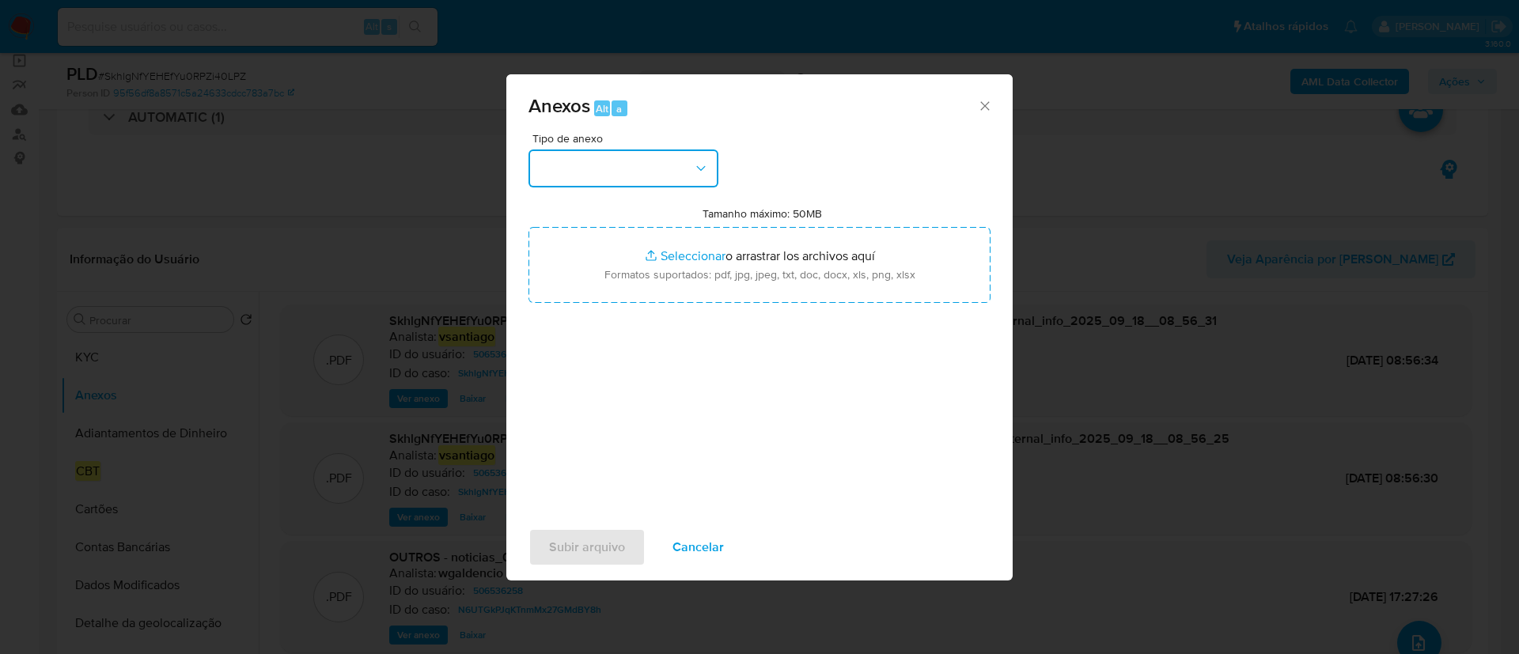
click at [631, 178] on button "button" at bounding box center [623, 169] width 190 height 38
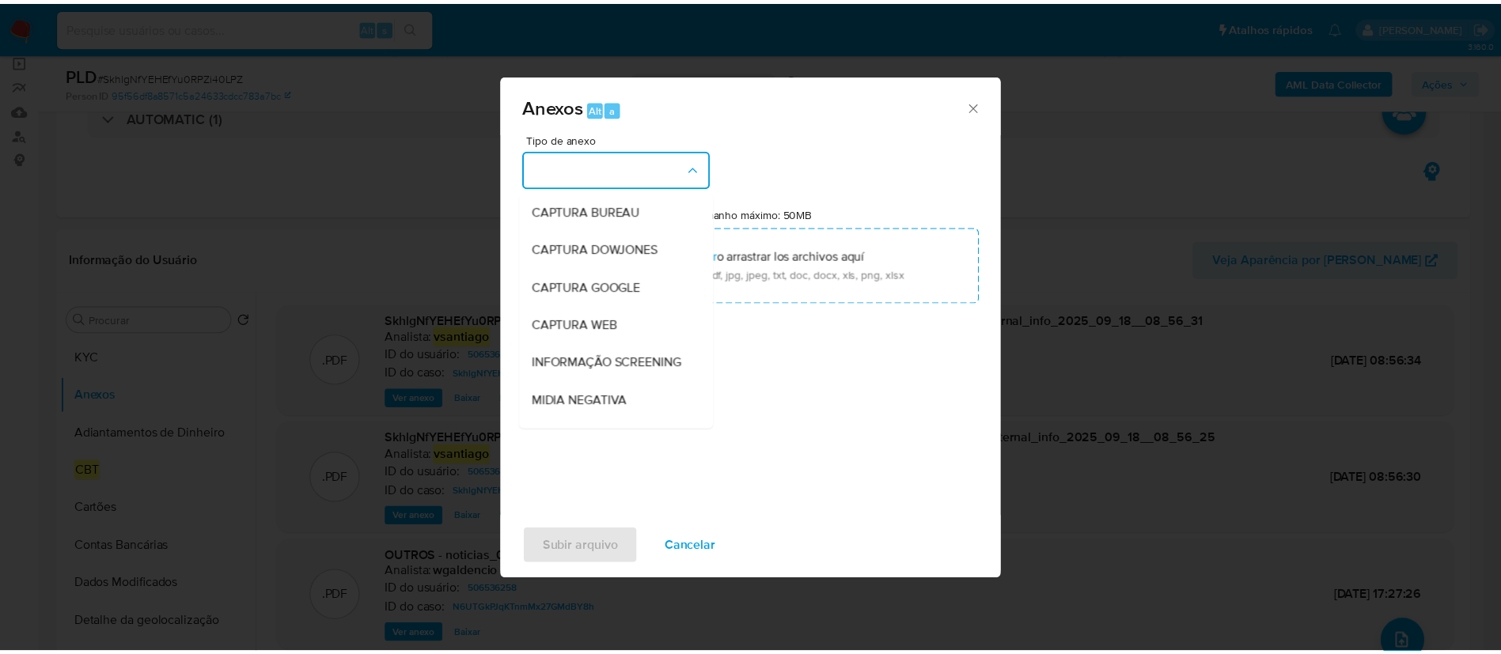
scroll to position [244, 0]
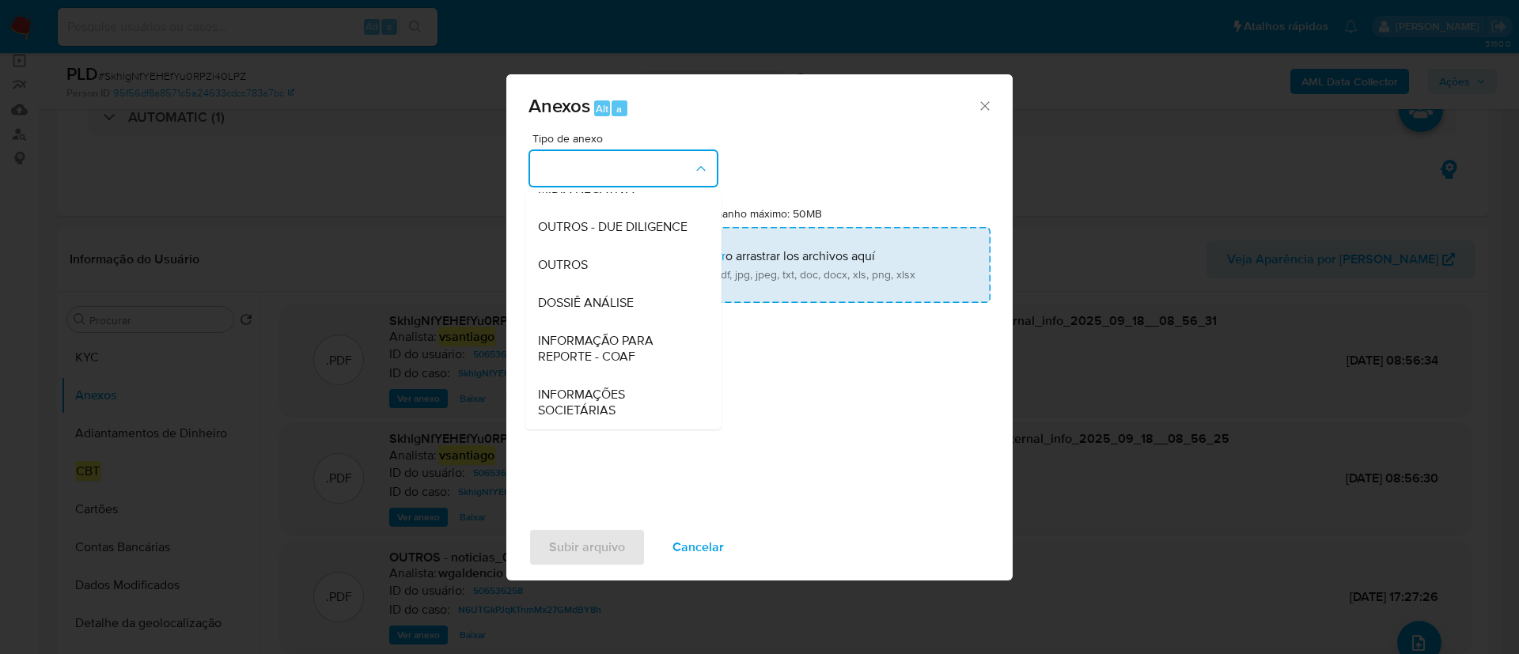
click at [619, 264] on div "OUTROS" at bounding box center [618, 265] width 161 height 38
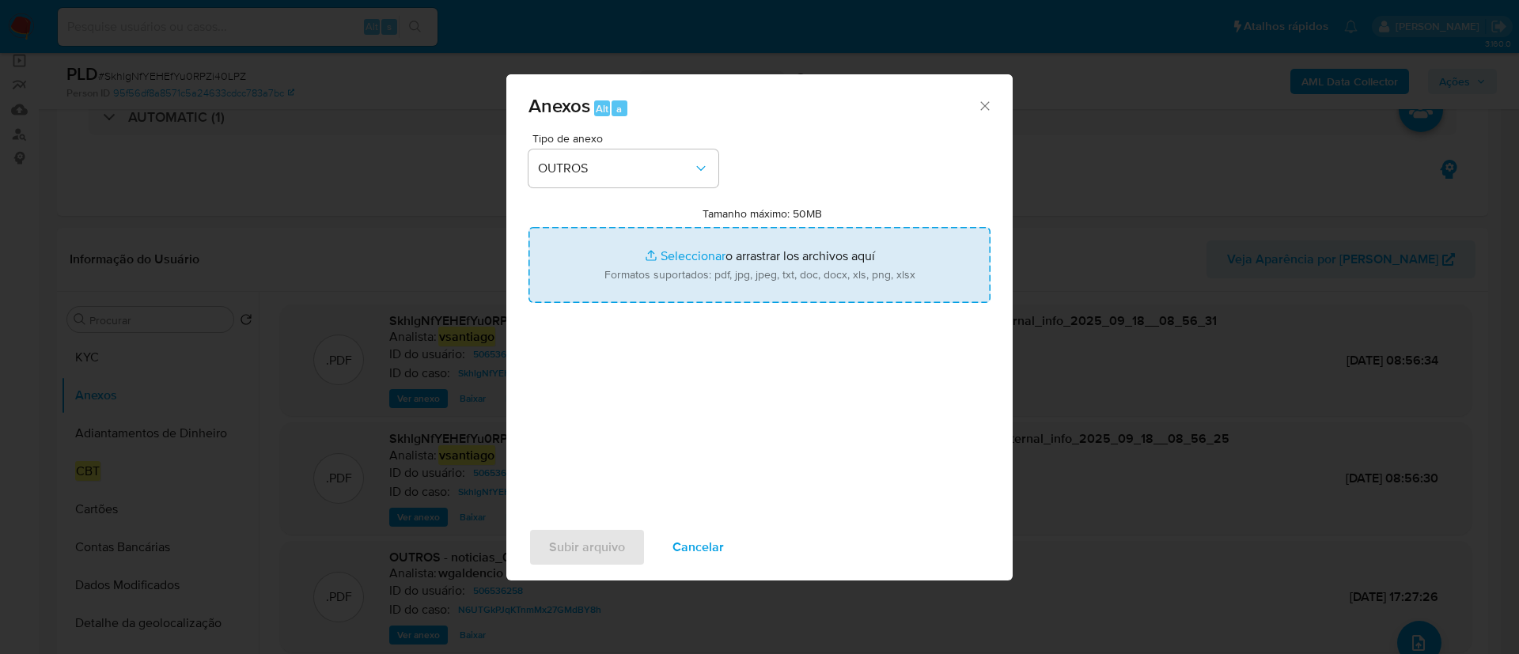
click at [748, 257] on input "Tamanho máximo: 50MB Seleccionar archivos" at bounding box center [759, 265] width 462 height 76
type input "C:\fakepath\SAR - XXX - CNPJ 04657626000207 - C&C COMERCIO DE COMBUSTIVEIS LTDA…"
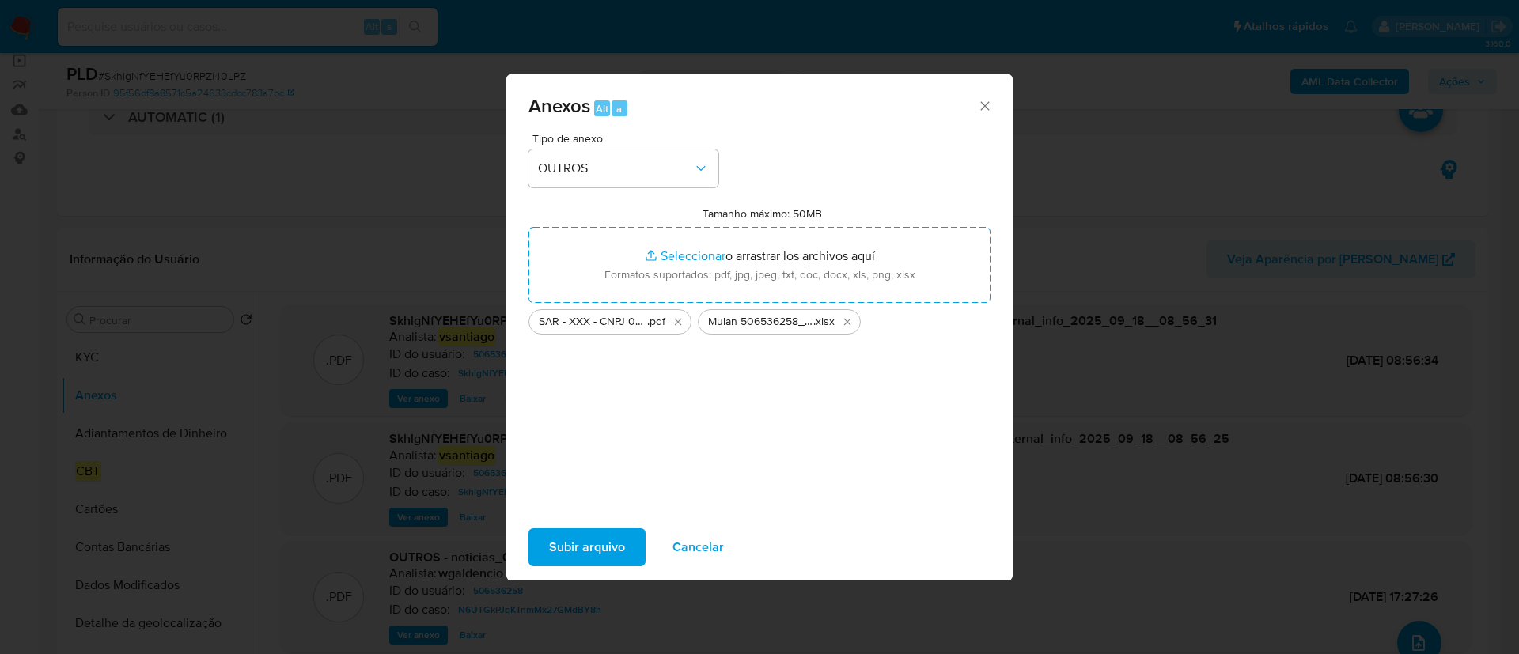
click at [601, 563] on span "Subir arquivo" at bounding box center [587, 547] width 76 height 35
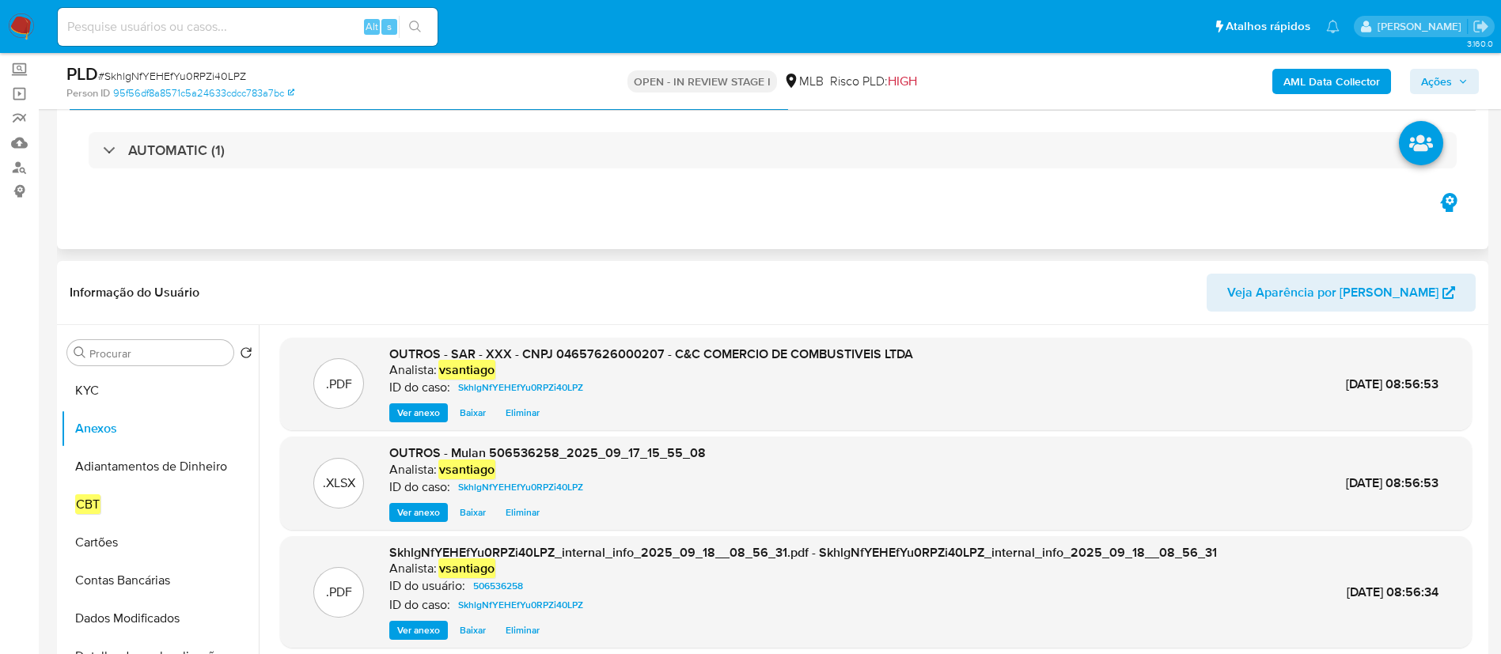
scroll to position [0, 0]
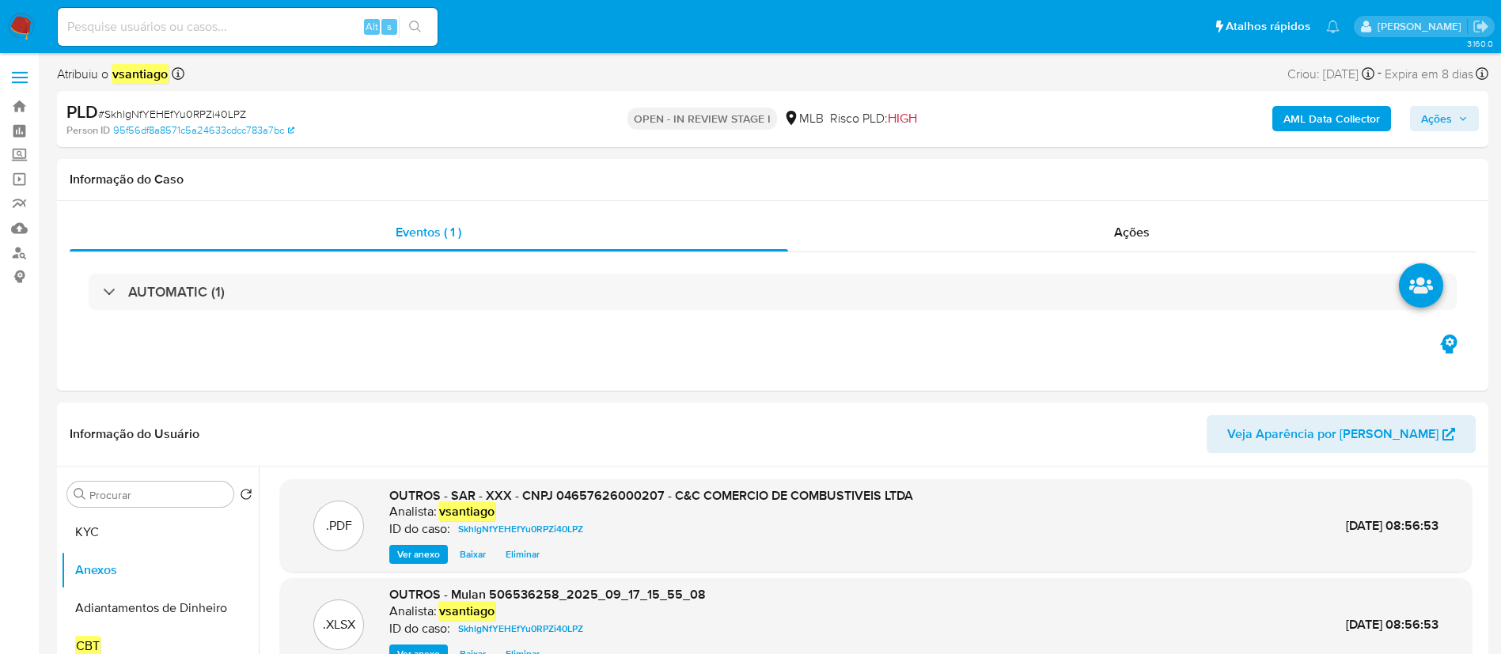
click at [1420, 127] on button "Ações" at bounding box center [1444, 118] width 69 height 25
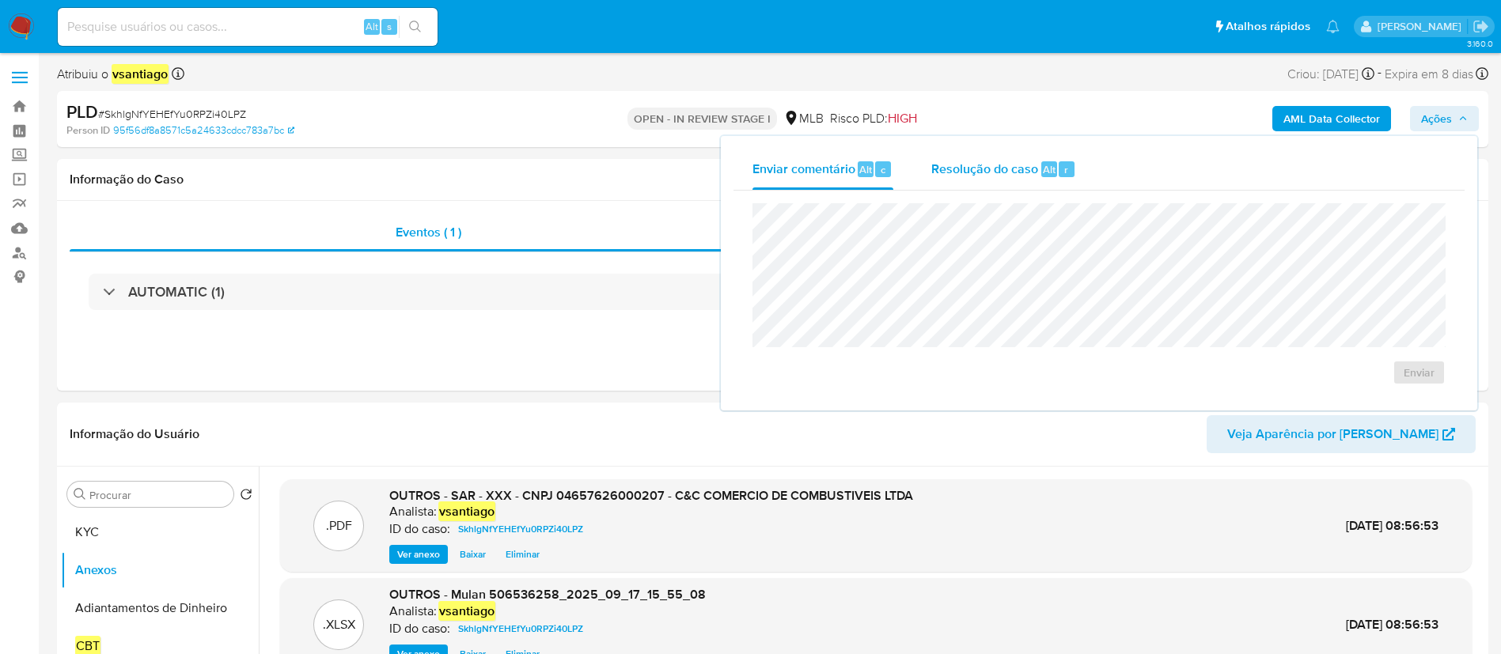
click at [953, 172] on span "Resolução do caso" at bounding box center [984, 169] width 107 height 18
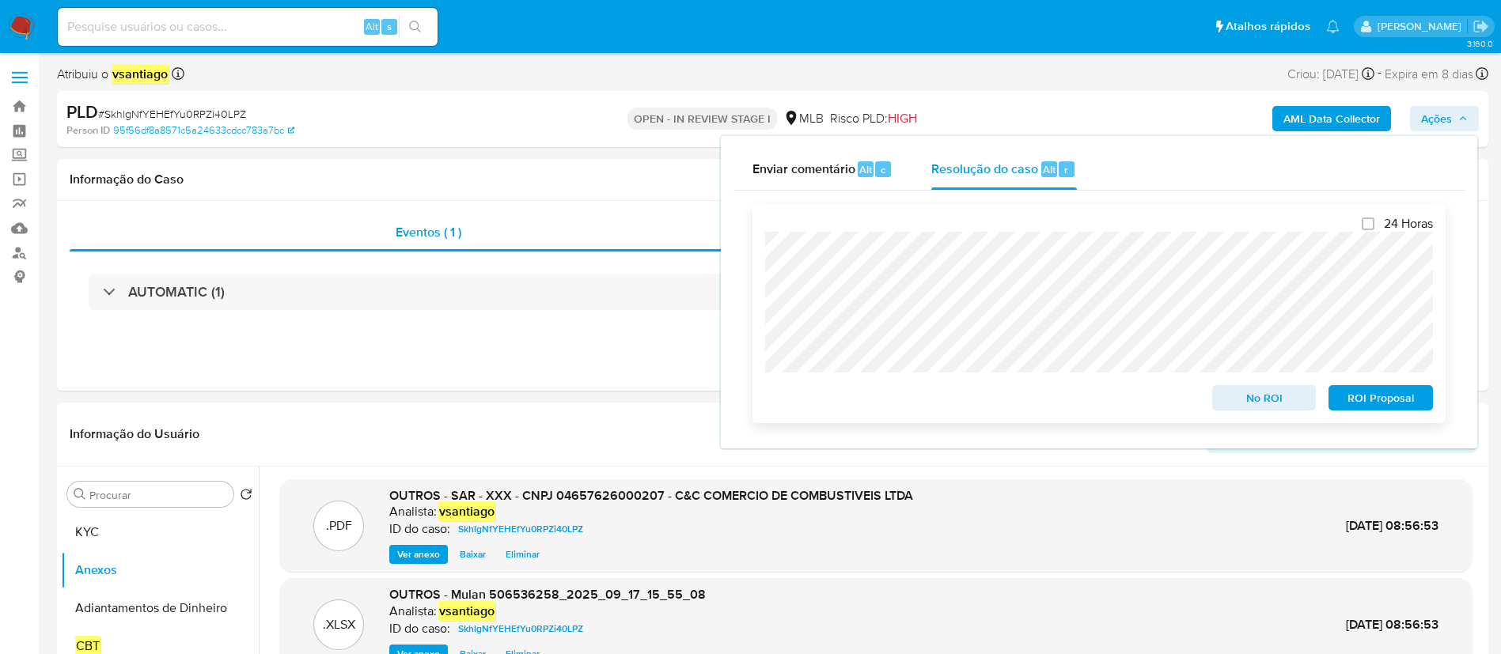
click at [1368, 409] on span "ROI Proposal" at bounding box center [1380, 398] width 82 height 22
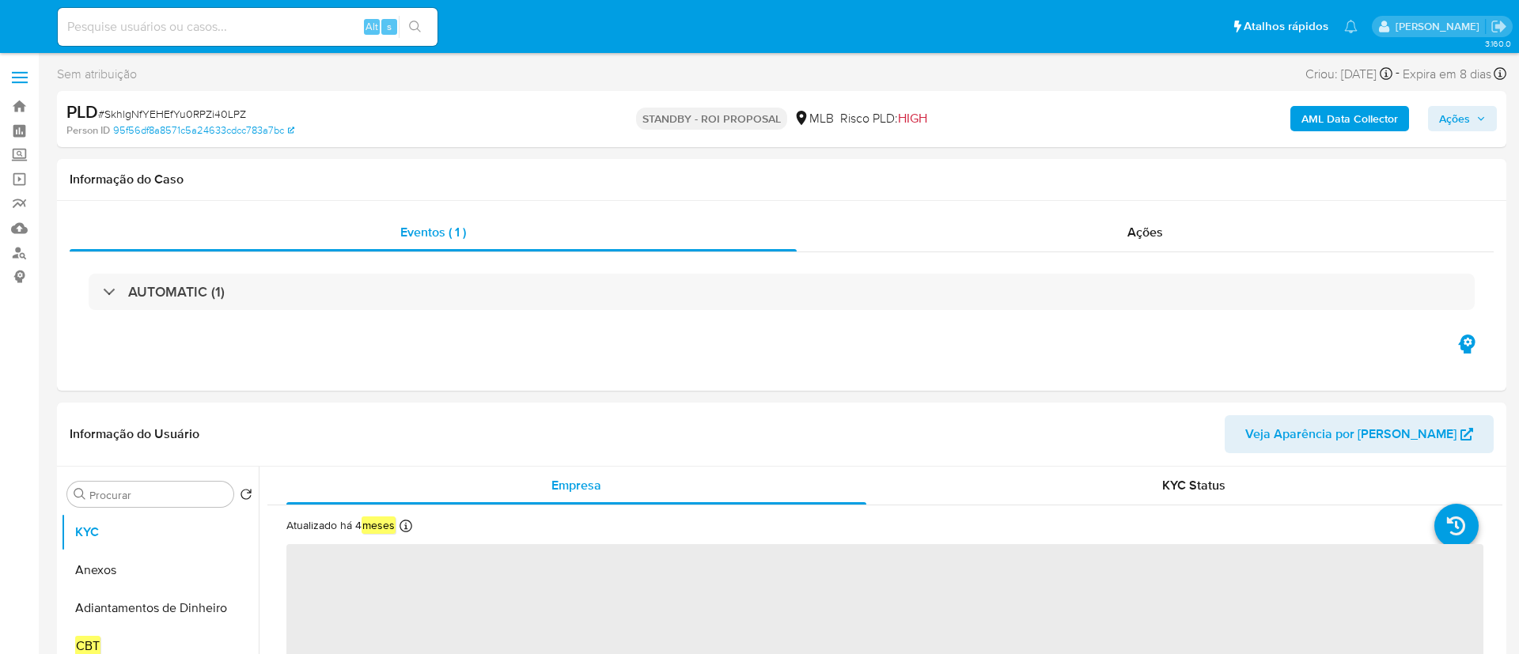
select select "10"
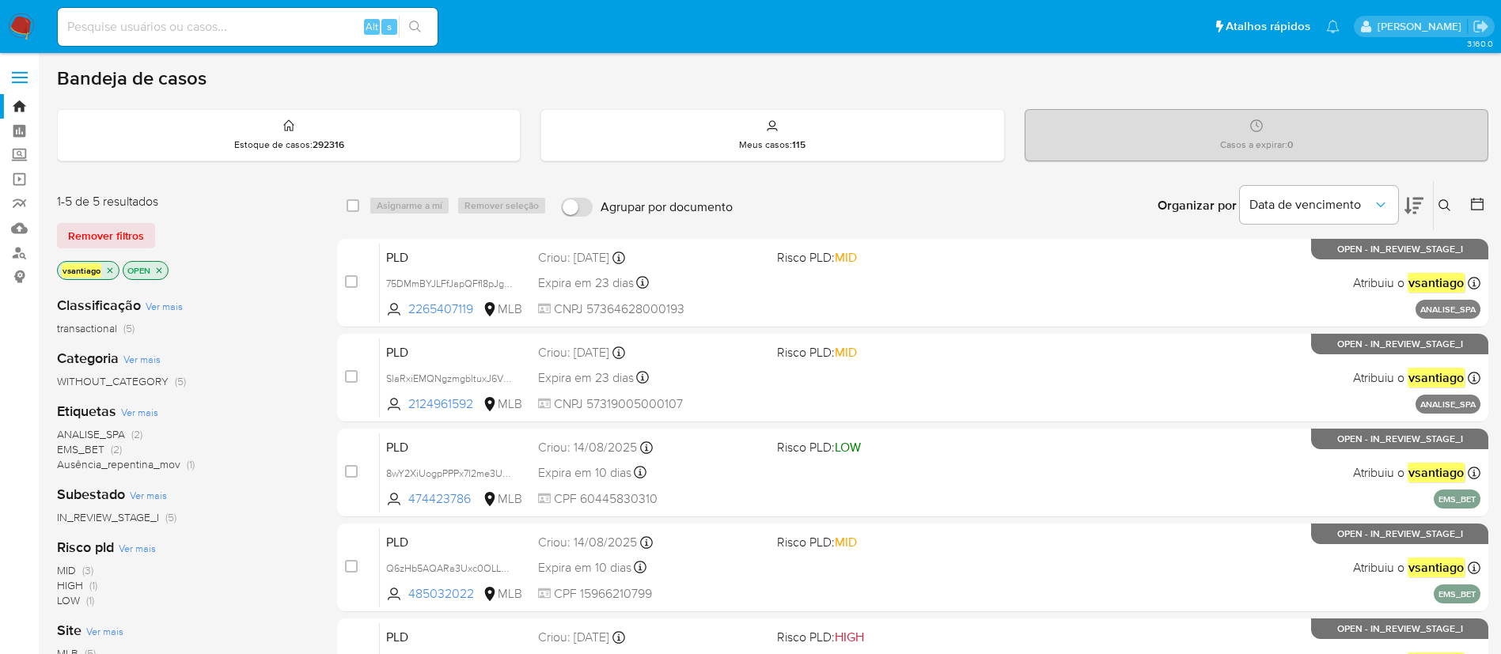
click at [246, 198] on div "1-5 de 5 resultados" at bounding box center [183, 201] width 253 height 17
click at [19, 133] on link "Painel" at bounding box center [94, 131] width 188 height 25
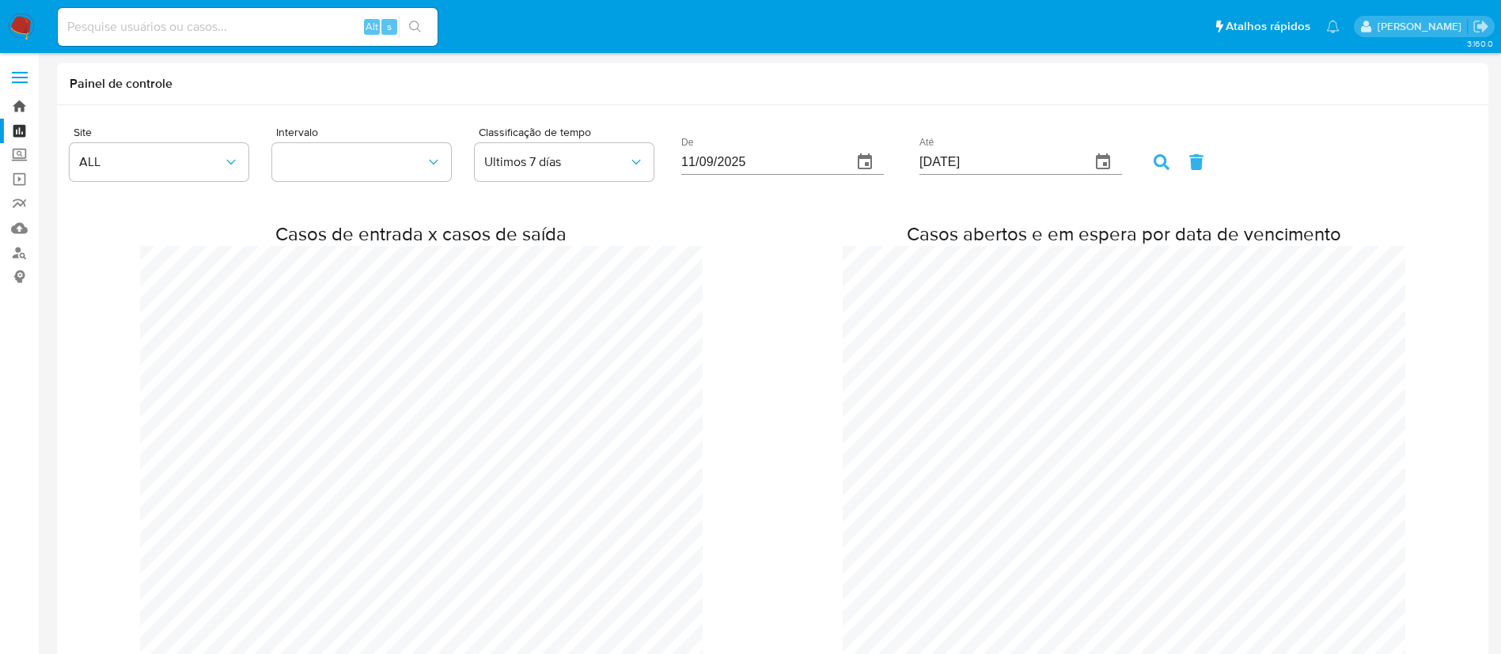
drag, startPoint x: 0, startPoint y: 0, endPoint x: 20, endPoint y: 108, distance: 109.4
click at [20, 108] on link "Bandeja" at bounding box center [94, 106] width 188 height 25
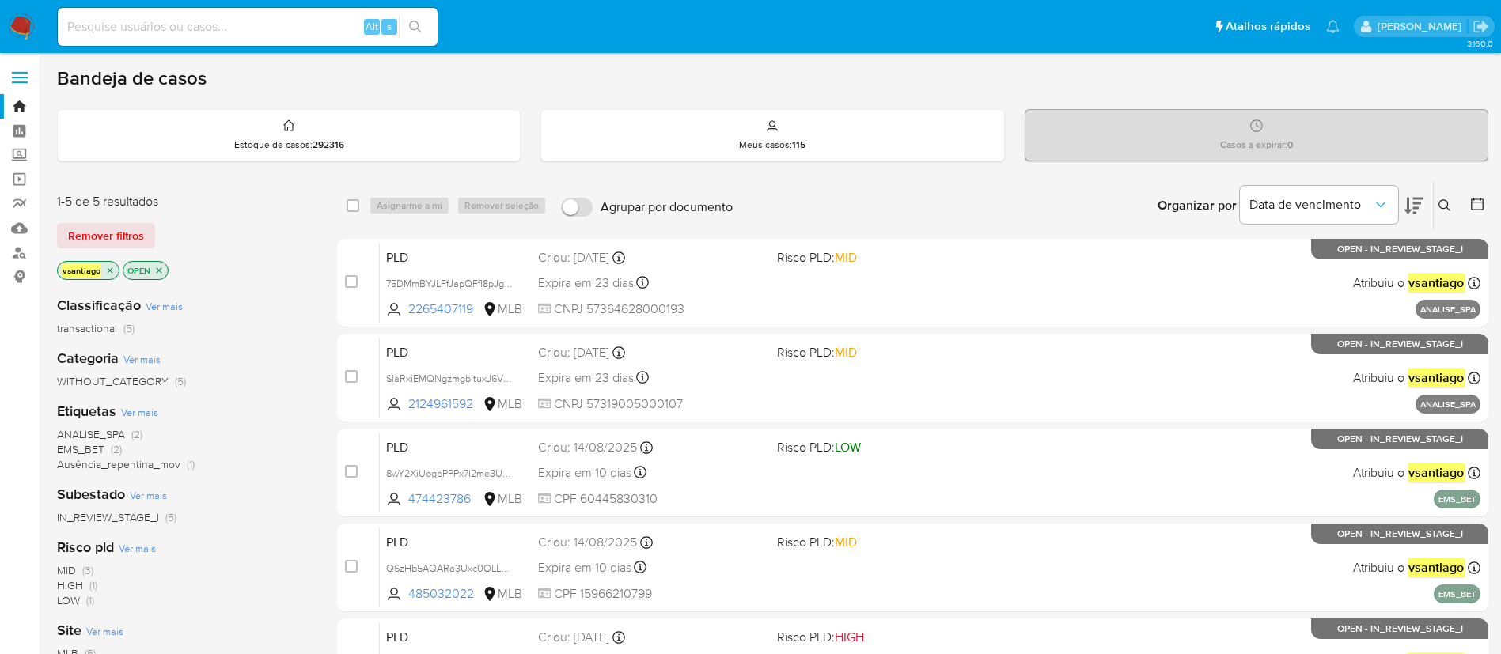
click at [27, 32] on img at bounding box center [21, 26] width 27 height 27
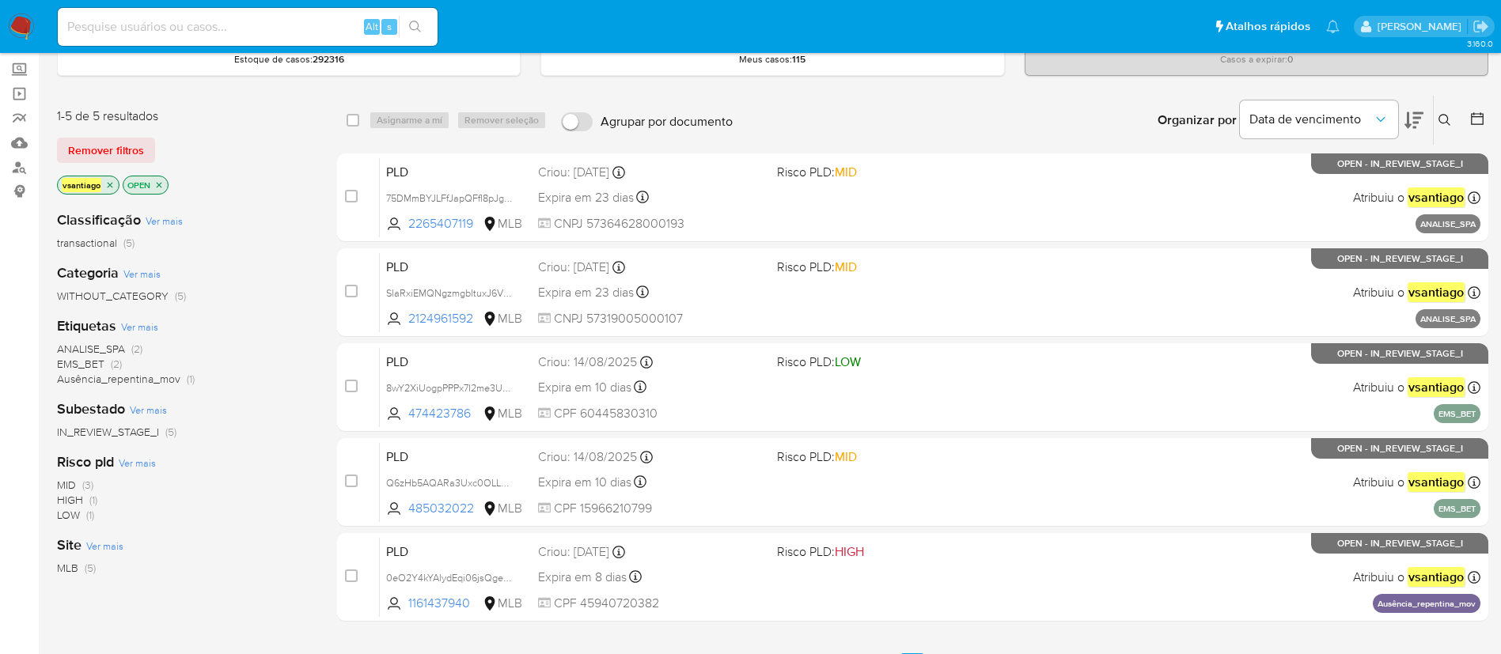
scroll to position [119, 0]
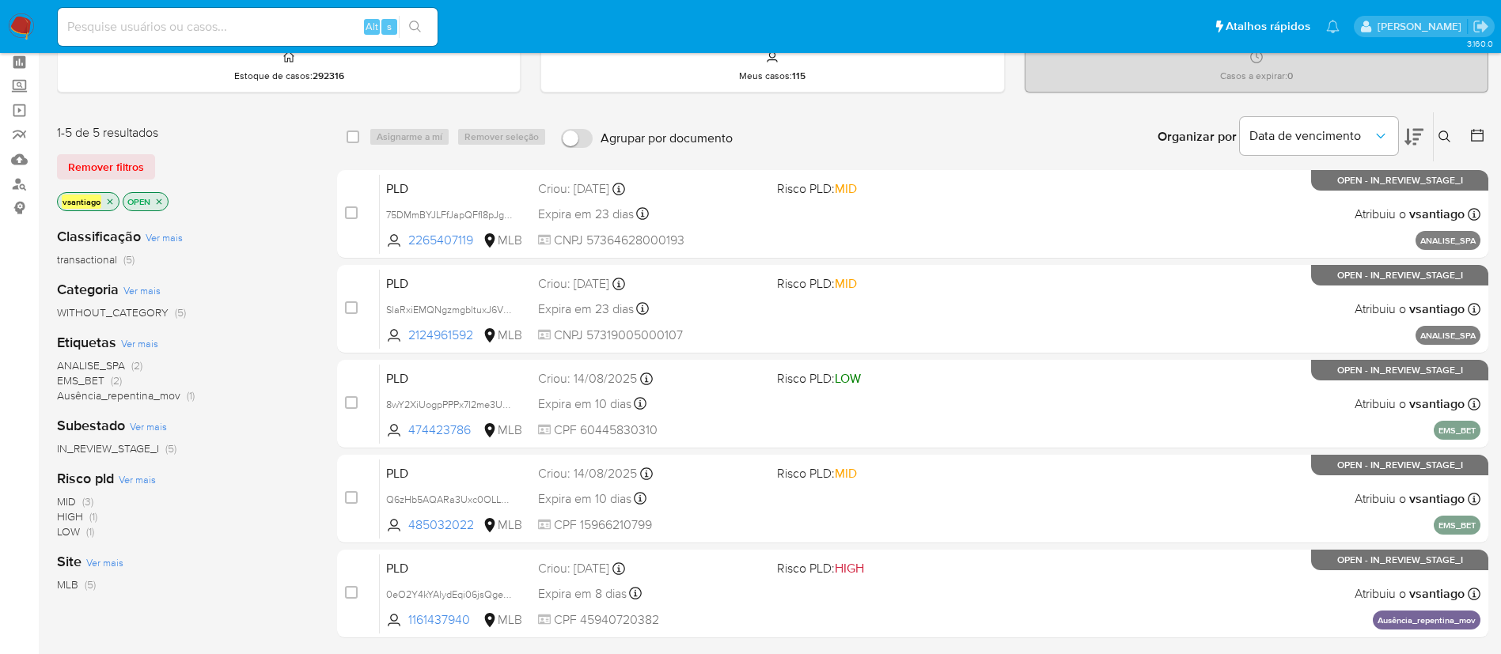
scroll to position [119, 0]
